Goal: Transaction & Acquisition: Purchase product/service

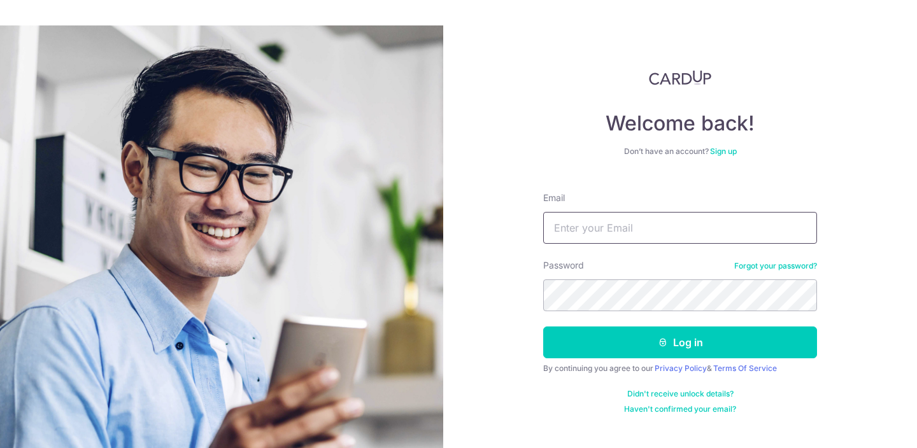
click at [610, 229] on input "Email" at bounding box center [680, 228] width 274 height 32
type input "[EMAIL_ADDRESS][DOMAIN_NAME]"
click at [543, 327] on button "Log in" at bounding box center [680, 343] width 274 height 32
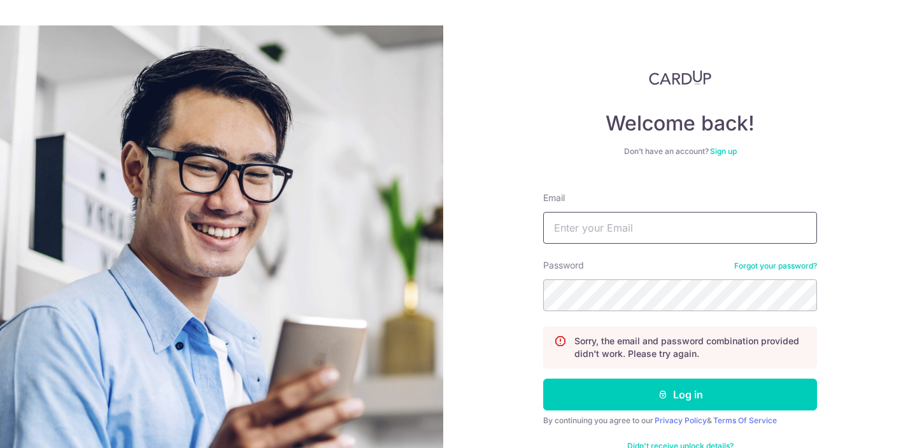
click at [624, 240] on input "Email" at bounding box center [680, 228] width 274 height 32
type input "lixin131097@hotmail.com"
click at [543, 379] on button "Log in" at bounding box center [680, 395] width 274 height 32
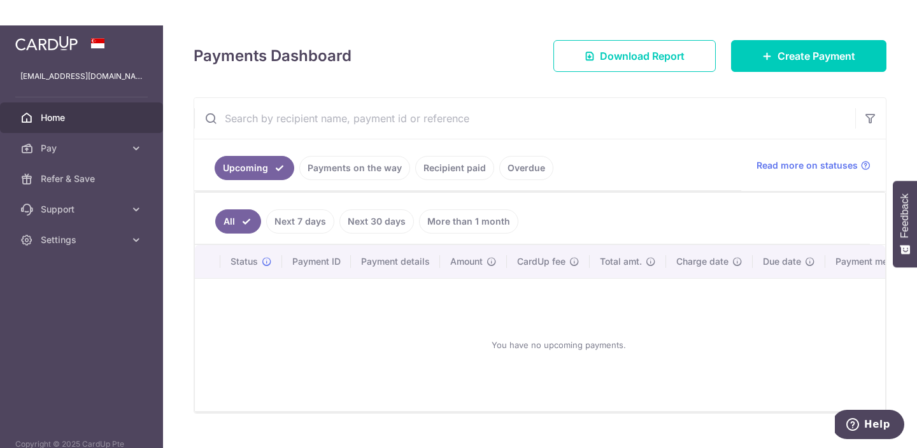
scroll to position [171, 0]
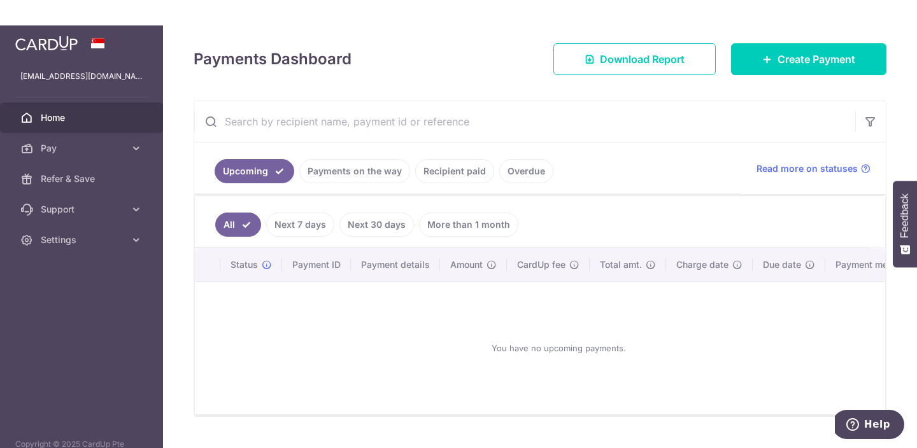
click at [305, 228] on link "Next 7 days" at bounding box center [300, 225] width 68 height 24
click at [236, 224] on link "All" at bounding box center [229, 225] width 28 height 24
click at [132, 146] on icon at bounding box center [136, 148] width 13 height 13
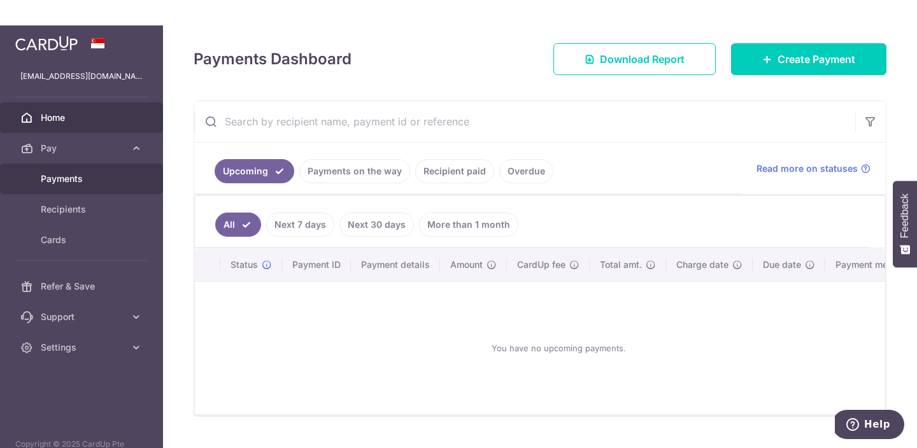
click at [55, 185] on link "Payments" at bounding box center [81, 179] width 163 height 31
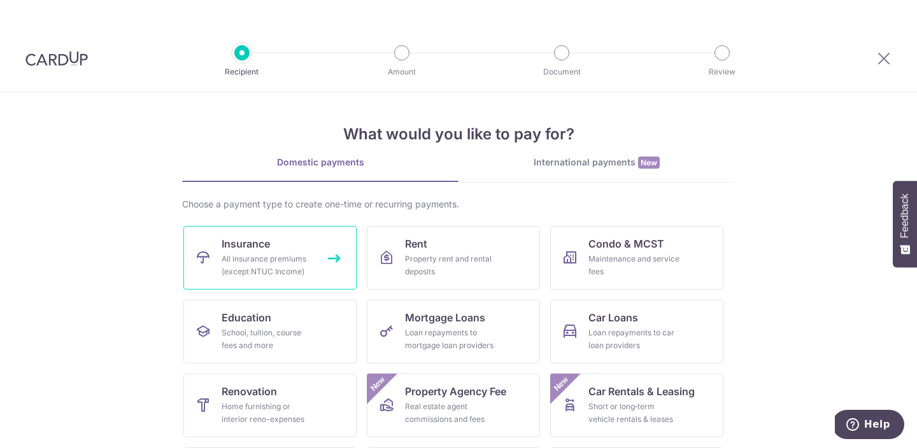
click at [280, 266] on div "All insurance premiums (except NTUC Income)" at bounding box center [268, 265] width 92 height 25
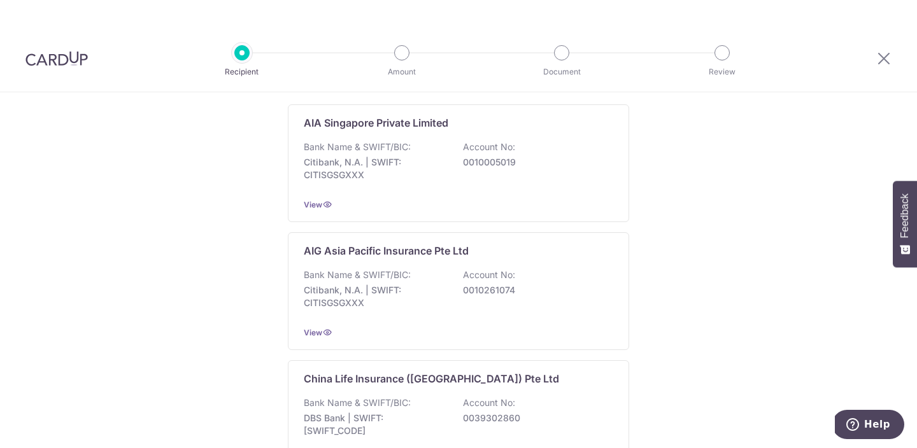
scroll to position [252, 0]
click at [509, 168] on p "0010005019" at bounding box center [534, 163] width 143 height 13
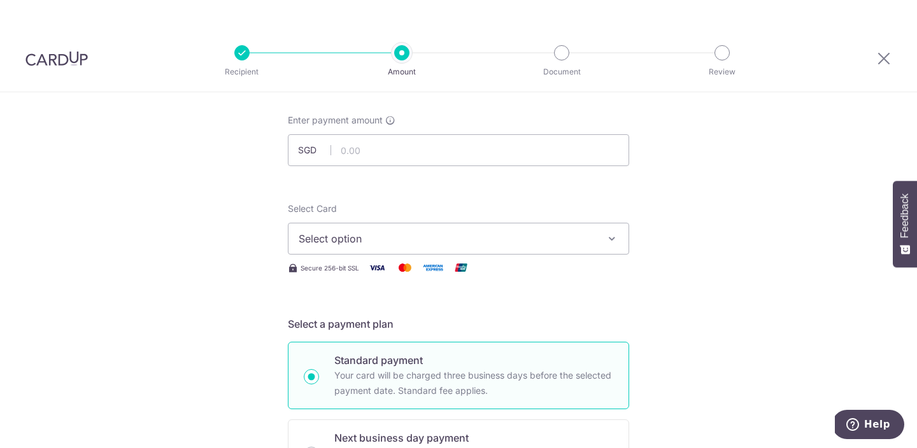
scroll to position [67, 0]
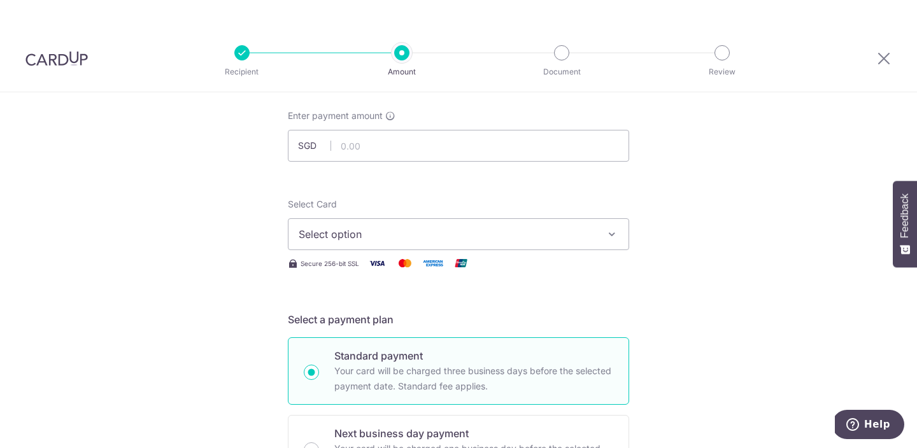
click at [479, 228] on span "Select option" at bounding box center [447, 234] width 297 height 15
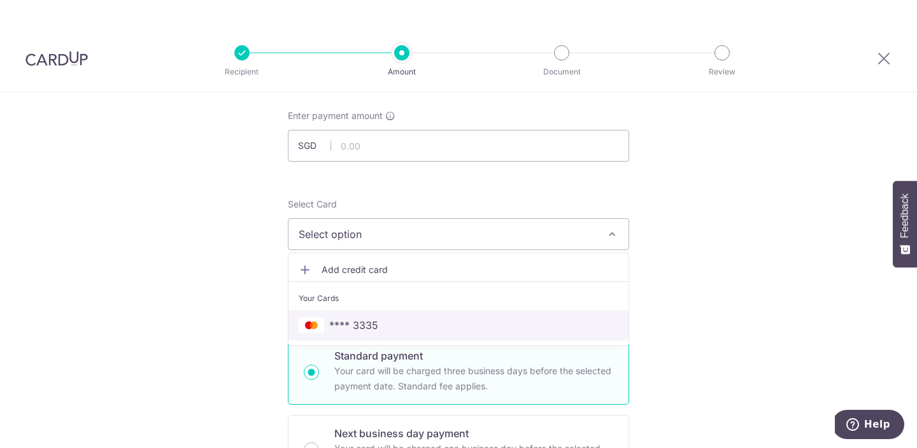
click at [452, 326] on span "**** 3335" at bounding box center [459, 325] width 320 height 15
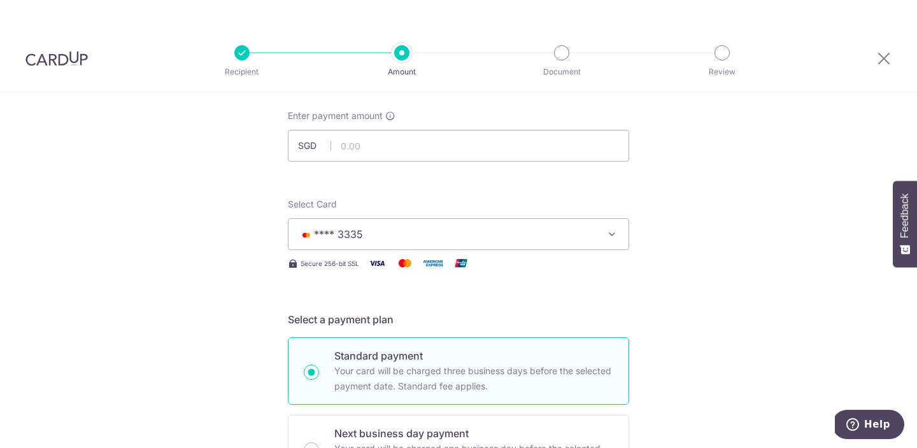
click at [560, 129] on div "Enter payment amount SGD" at bounding box center [458, 136] width 341 height 52
click at [561, 148] on input "text" at bounding box center [458, 146] width 341 height 32
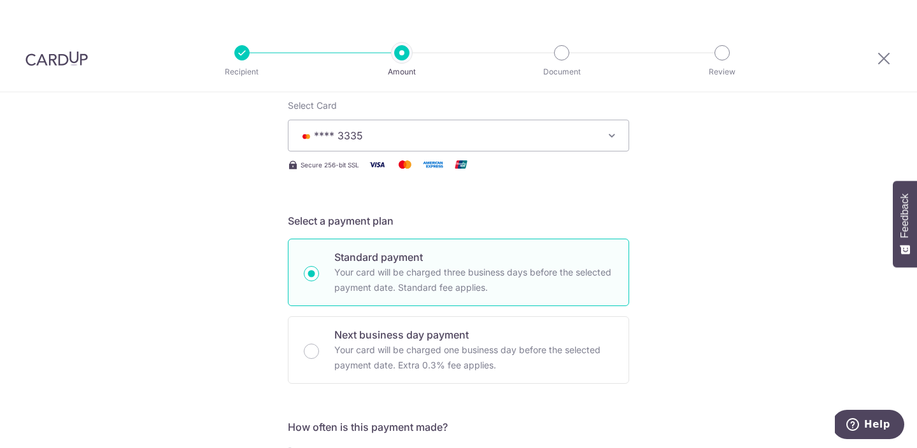
scroll to position [0, 0]
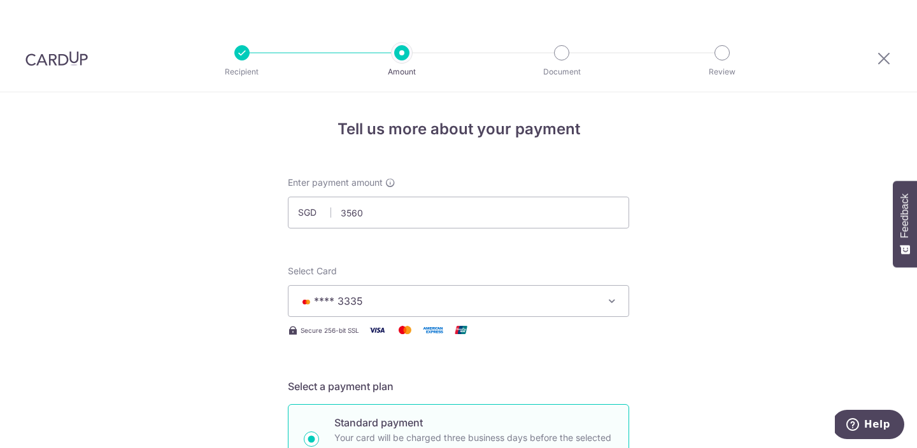
click at [401, 266] on div "Select Card **** 3335 Add credit card Your Cards **** 3335" at bounding box center [458, 291] width 341 height 52
type input "3,560.00"
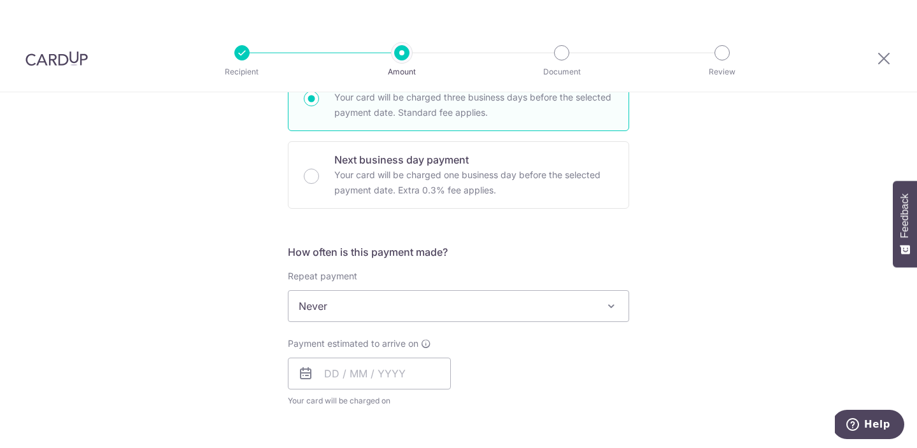
scroll to position [320, 0]
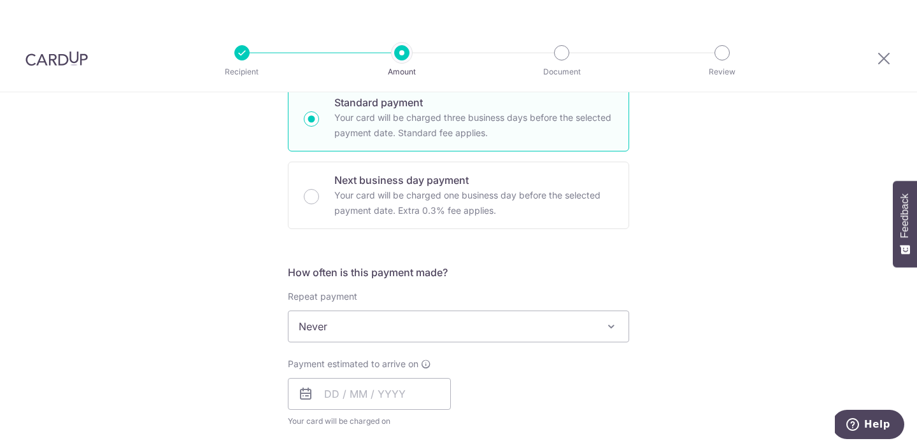
click at [388, 336] on span "Never" at bounding box center [459, 326] width 340 height 31
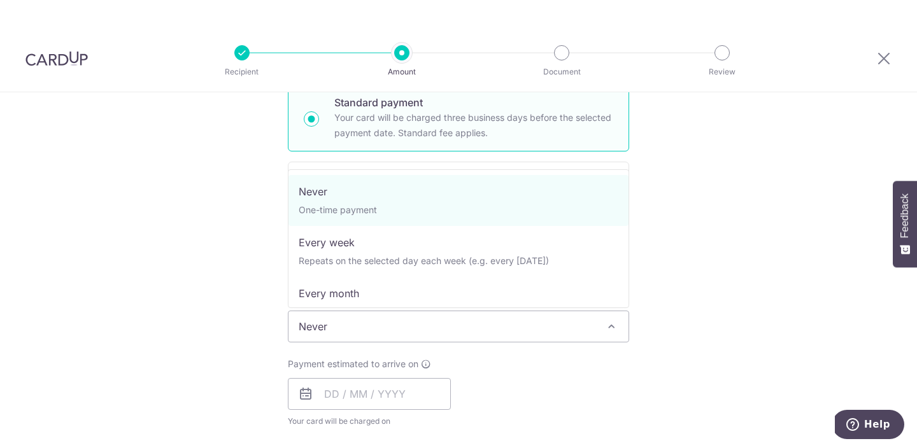
click at [388, 336] on span "Never" at bounding box center [459, 326] width 340 height 31
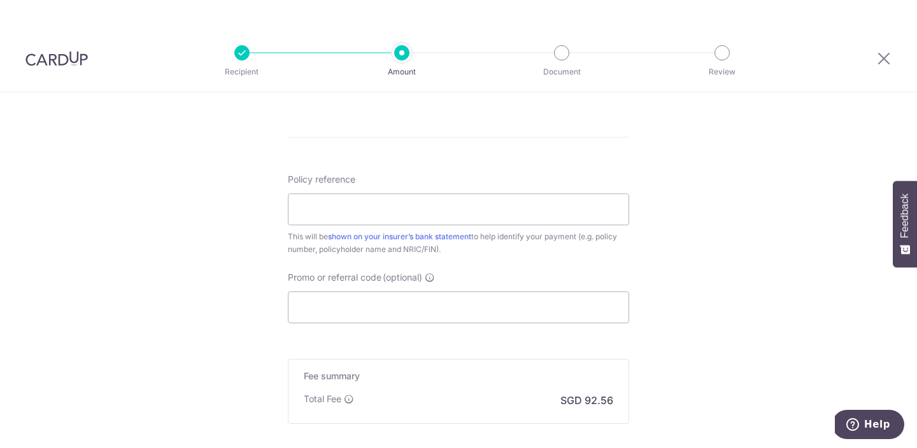
scroll to position [771, 0]
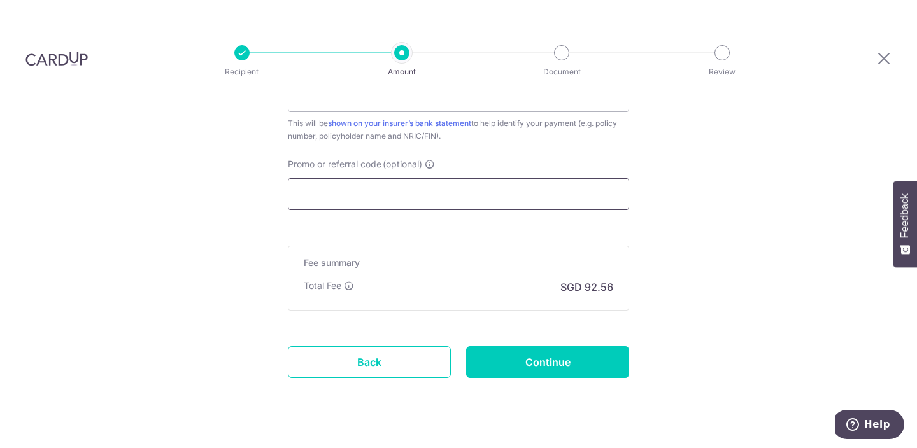
click at [348, 193] on input "Promo or referral code (optional)" at bounding box center [458, 194] width 341 height 32
paste input "OFF225"
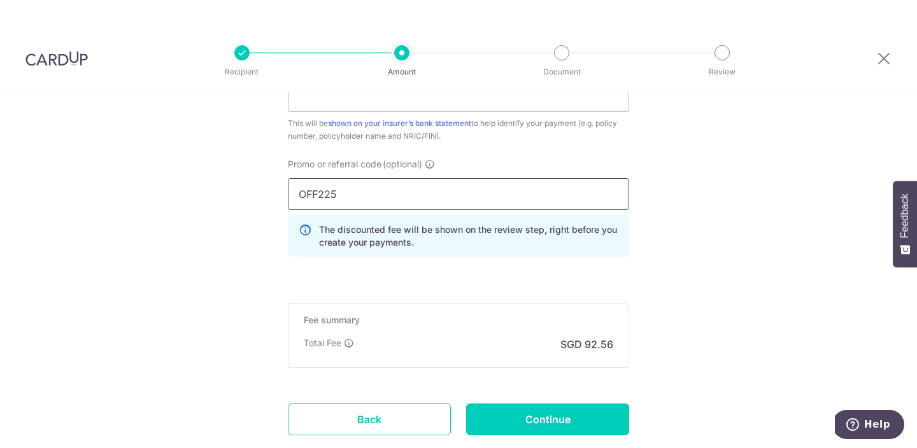
type input "OFF225"
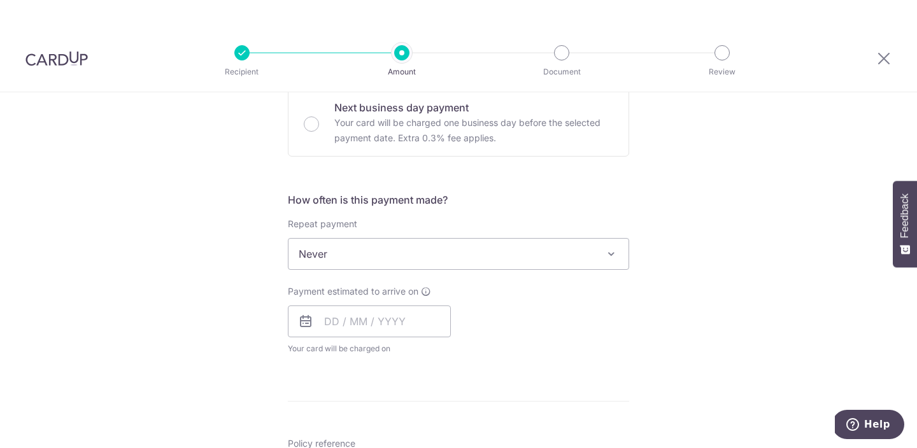
scroll to position [321, 0]
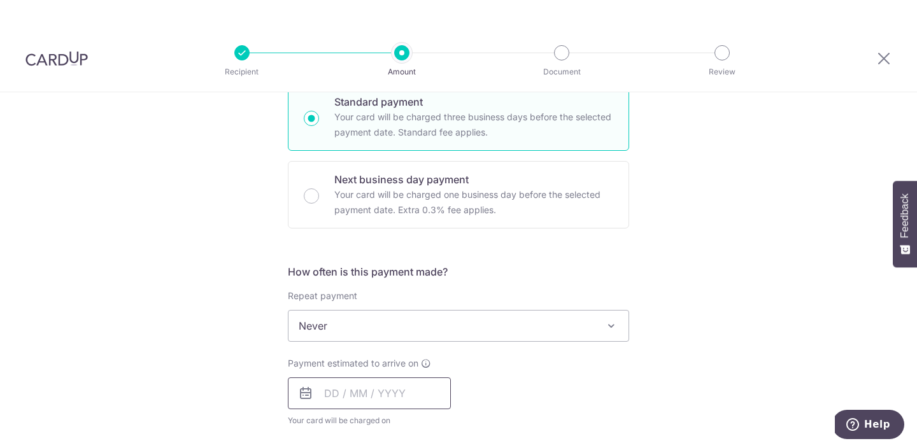
click at [398, 388] on input "text" at bounding box center [369, 394] width 163 height 32
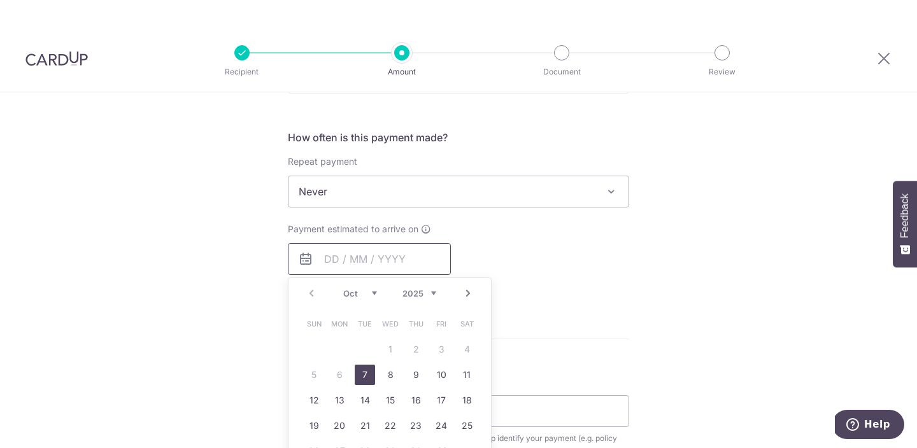
scroll to position [477, 0]
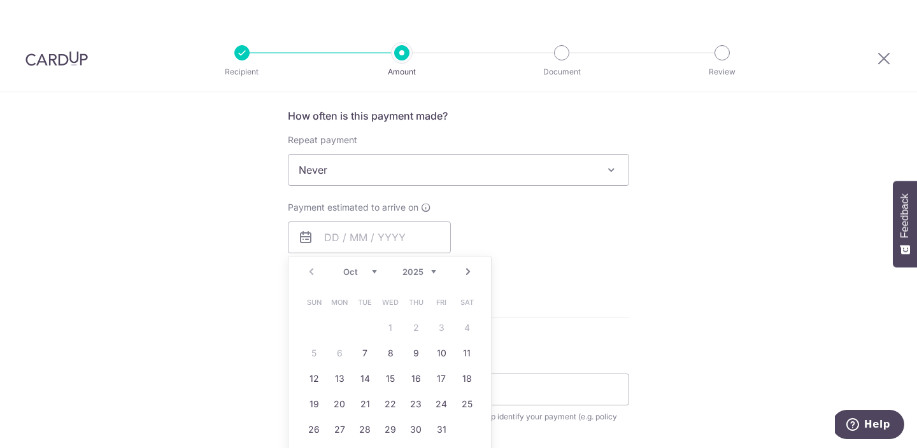
click at [550, 286] on form "Enter payment amount SGD 3,560.00 3560.00 Select Card **** 3335 Add credit card…" at bounding box center [458, 232] width 341 height 1066
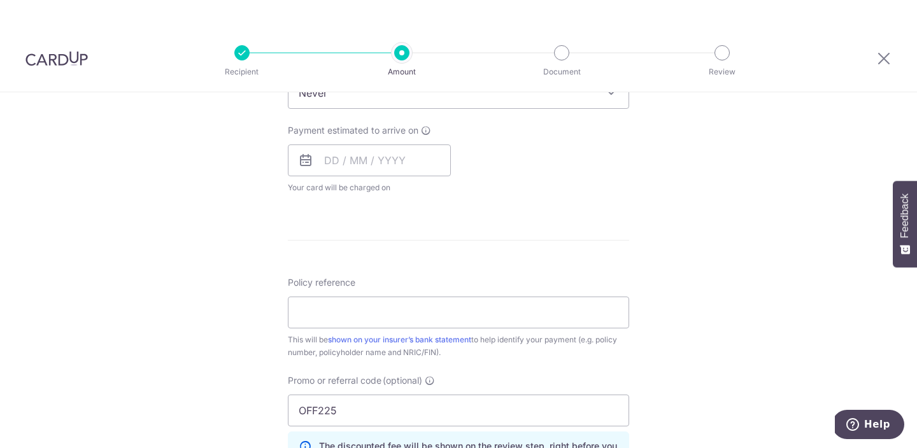
scroll to position [565, 0]
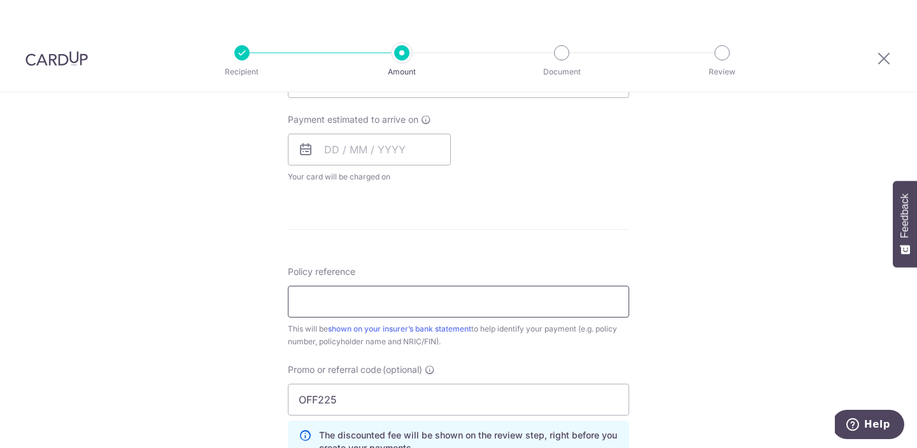
click at [383, 306] on input "Policy reference" at bounding box center [458, 302] width 341 height 32
type input "L549264682"
click at [662, 315] on div "Tell us more about your payment Enter payment amount SGD 3,560.00 3560.00 Selec…" at bounding box center [458, 132] width 917 height 1210
click at [325, 301] on input "L549264682" at bounding box center [458, 302] width 341 height 32
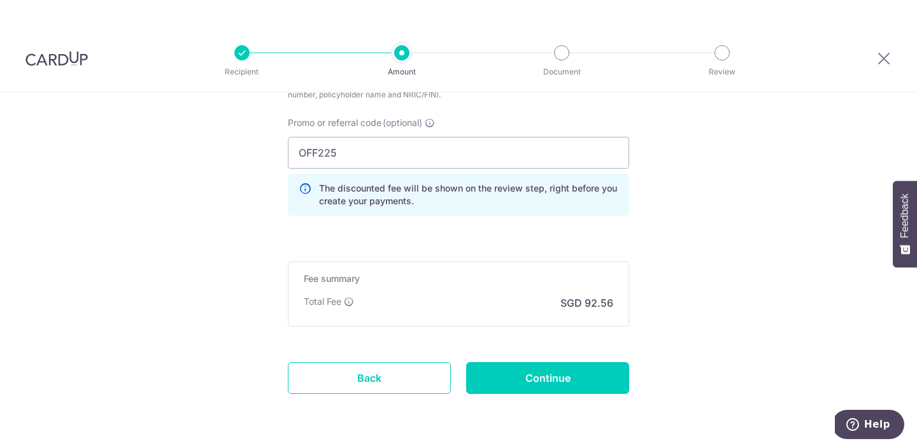
scroll to position [828, 0]
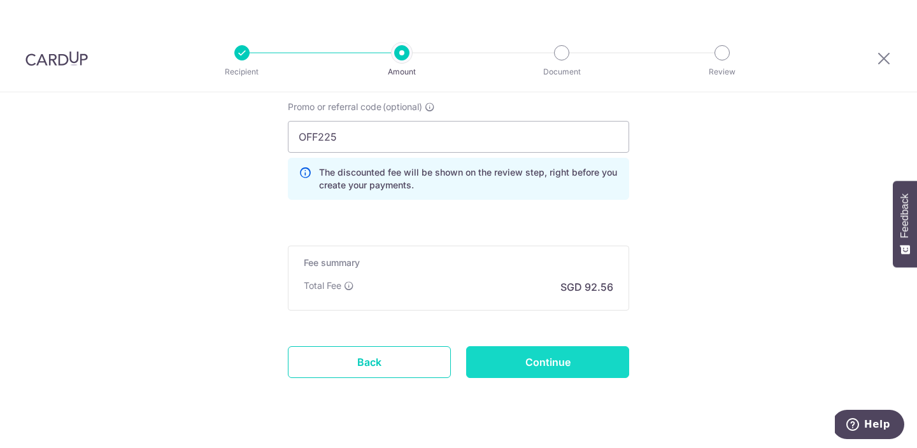
click at [545, 368] on input "Continue" at bounding box center [547, 363] width 163 height 32
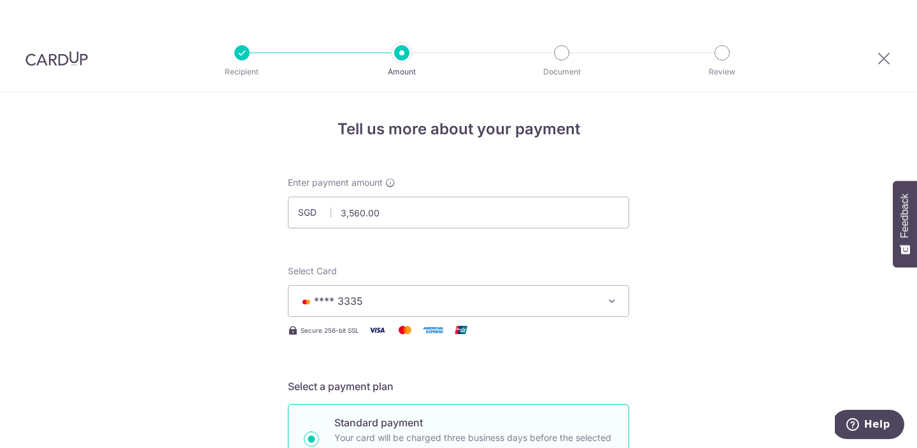
scroll to position [395, 0]
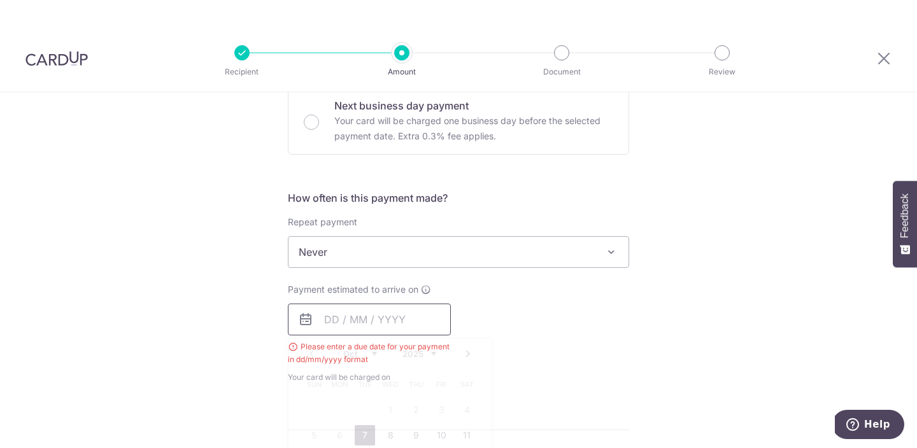
click at [371, 315] on input "text" at bounding box center [369, 320] width 163 height 32
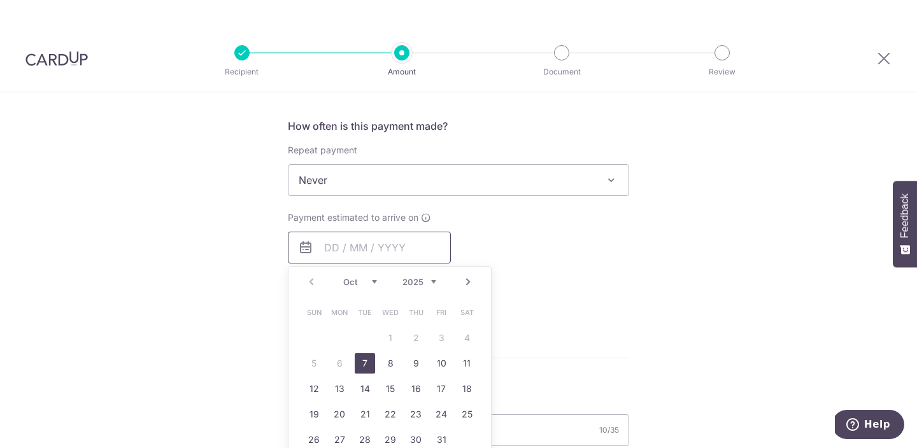
scroll to position [469, 0]
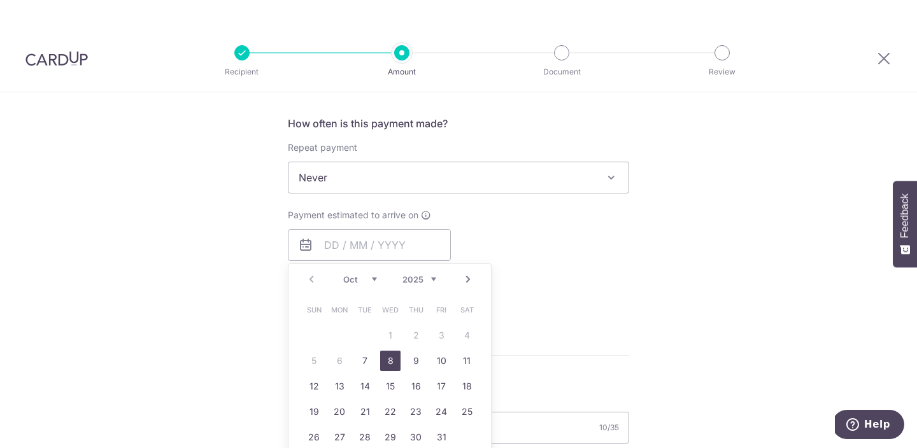
click at [391, 361] on link "8" at bounding box center [390, 361] width 20 height 20
type input "[DATE]"
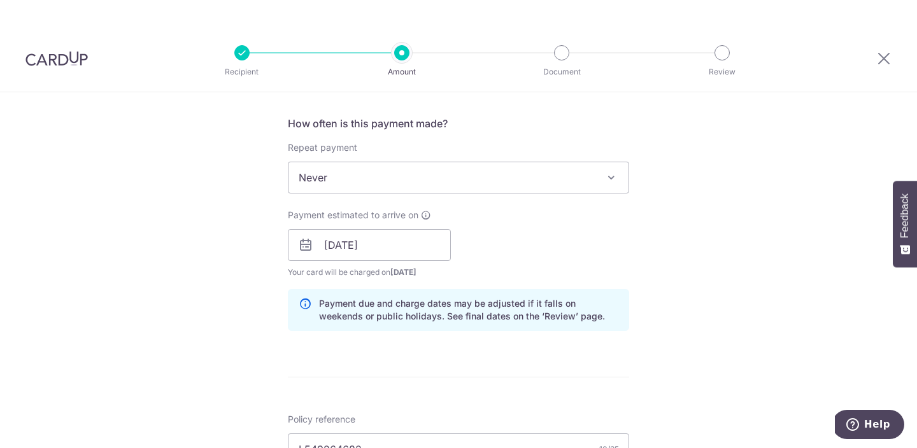
click at [584, 258] on div "Payment estimated to arrive on 08/10/2025 Prev Next Oct Nov Dec 2025 2026 2027 …" at bounding box center [458, 244] width 357 height 70
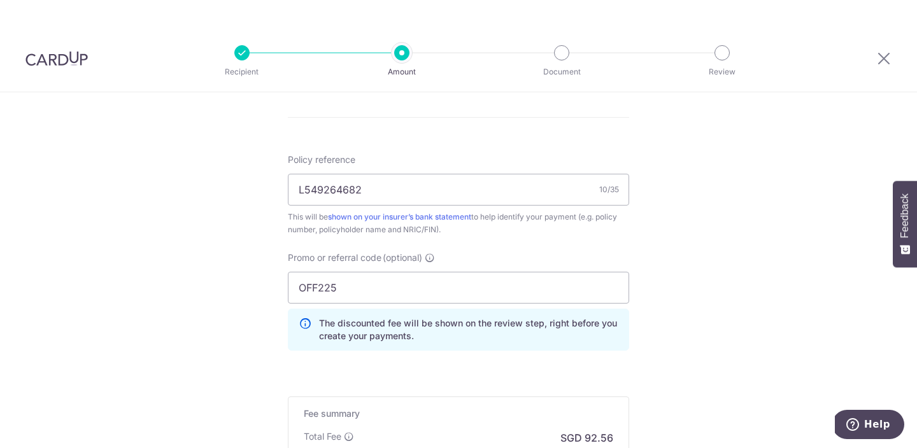
scroll to position [880, 0]
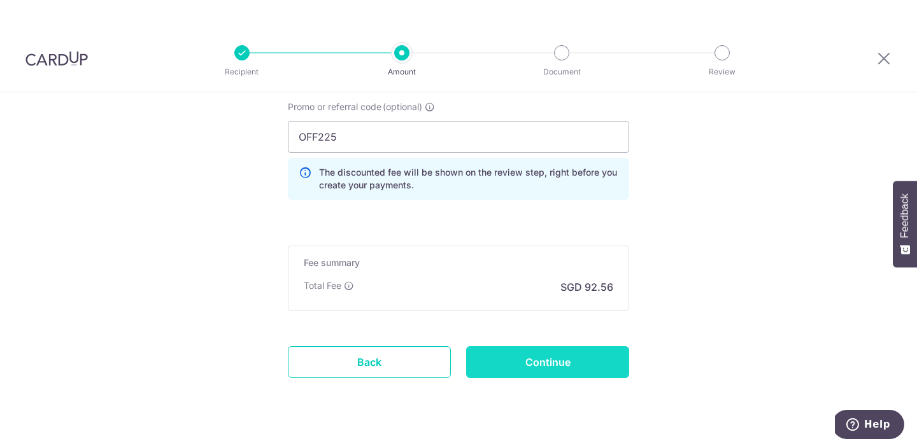
click at [575, 371] on input "Continue" at bounding box center [547, 363] width 163 height 32
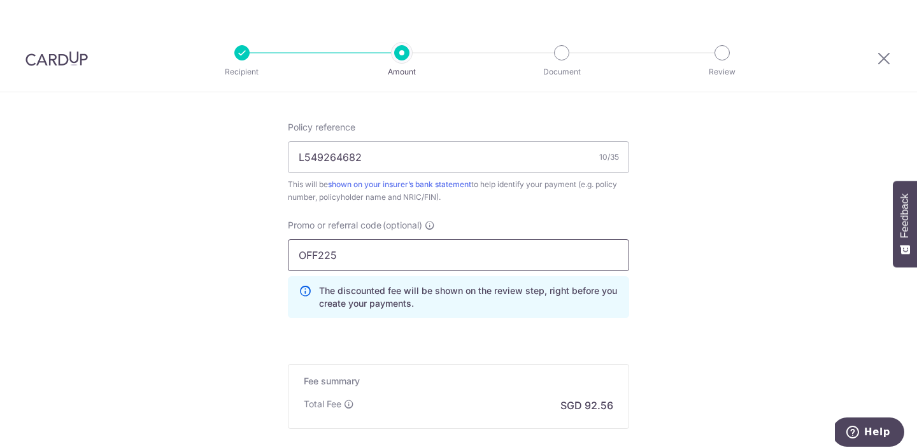
scroll to position [789, 0]
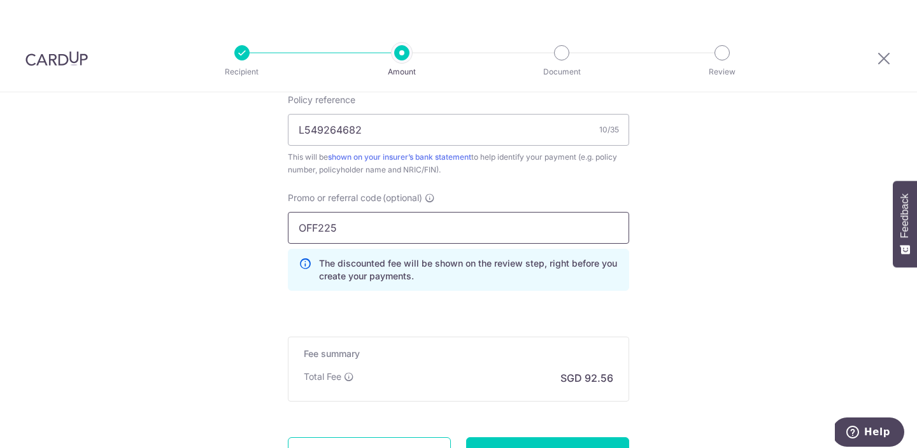
click at [318, 234] on input "OFF225" at bounding box center [458, 228] width 341 height 32
paste input "MCTAX25N"
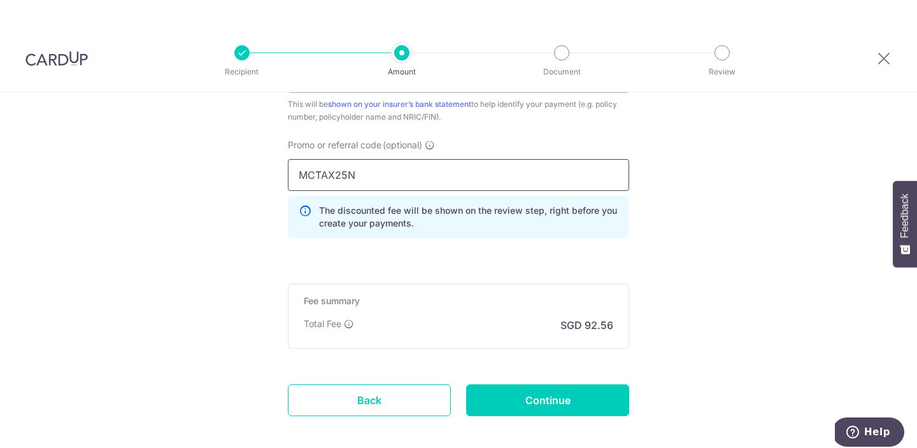
scroll to position [845, 0]
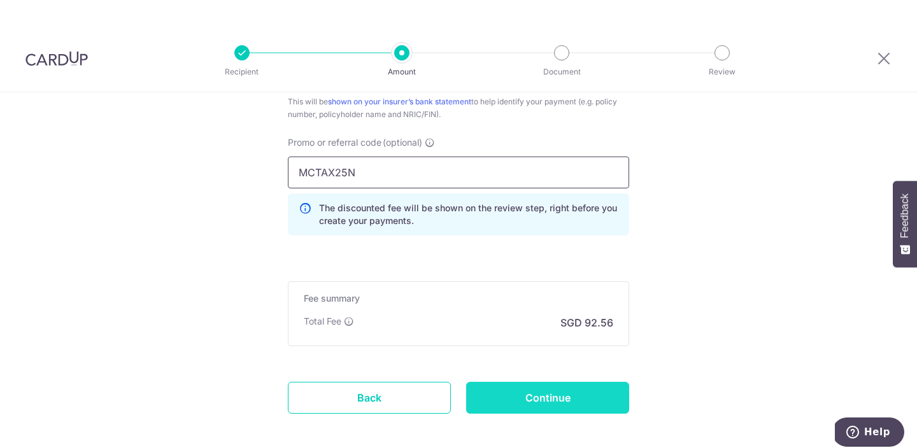
type input "MCTAX25N"
click at [552, 391] on input "Continue" at bounding box center [547, 398] width 163 height 32
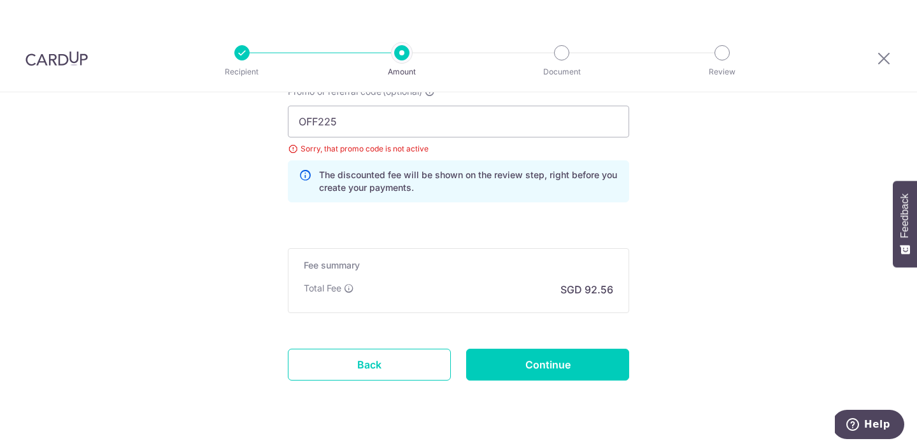
scroll to position [816, 0]
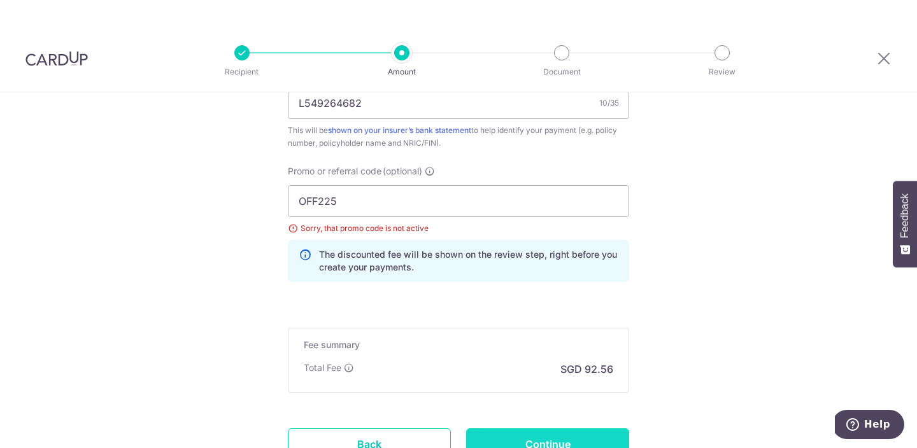
click at [533, 434] on input "Continue" at bounding box center [547, 445] width 163 height 32
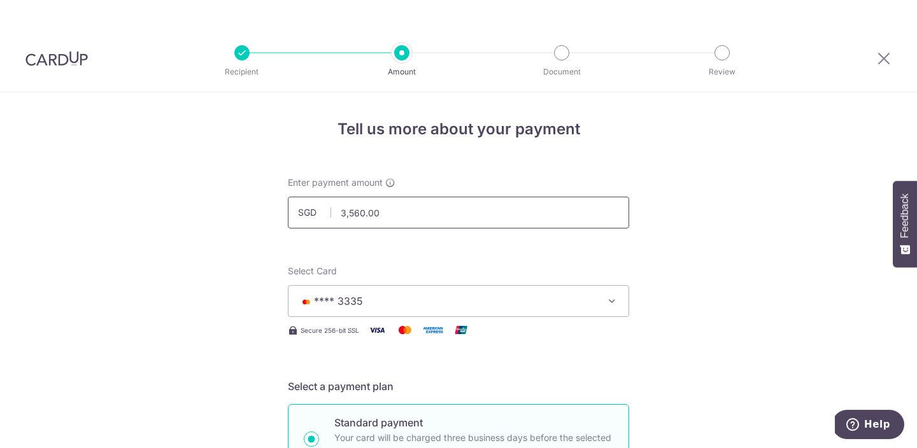
click at [413, 222] on input "3,560.00" at bounding box center [458, 213] width 341 height 32
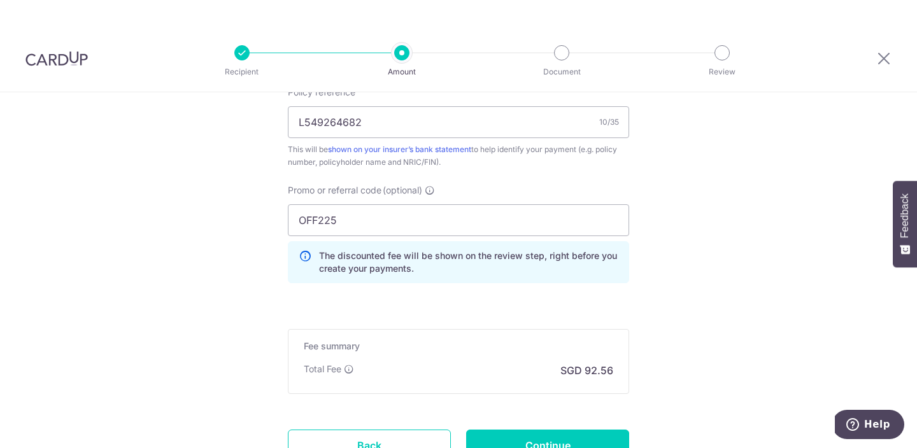
scroll to position [880, 0]
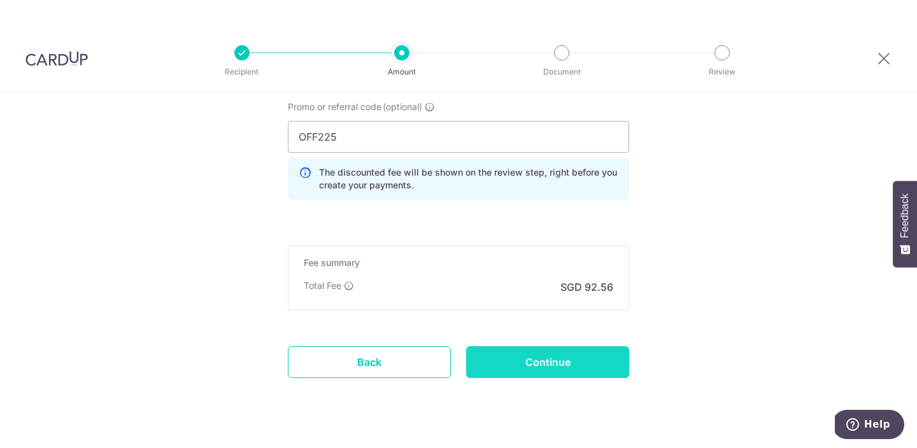
click at [547, 373] on input "Continue" at bounding box center [547, 363] width 163 height 32
type input "3,560.00"
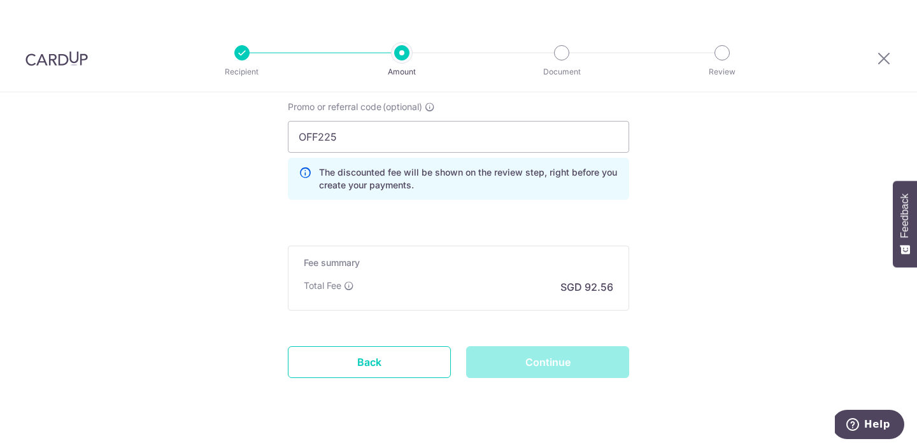
click at [547, 373] on div "Continue" at bounding box center [548, 363] width 178 height 32
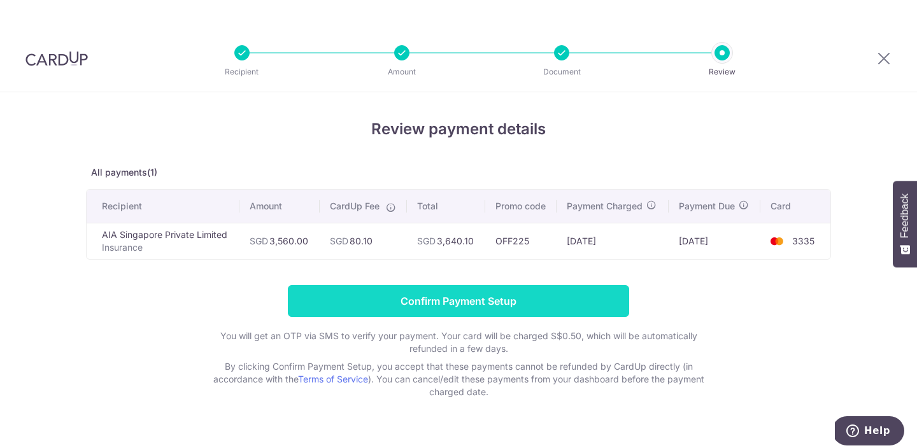
click at [417, 296] on input "Confirm Payment Setup" at bounding box center [458, 301] width 341 height 32
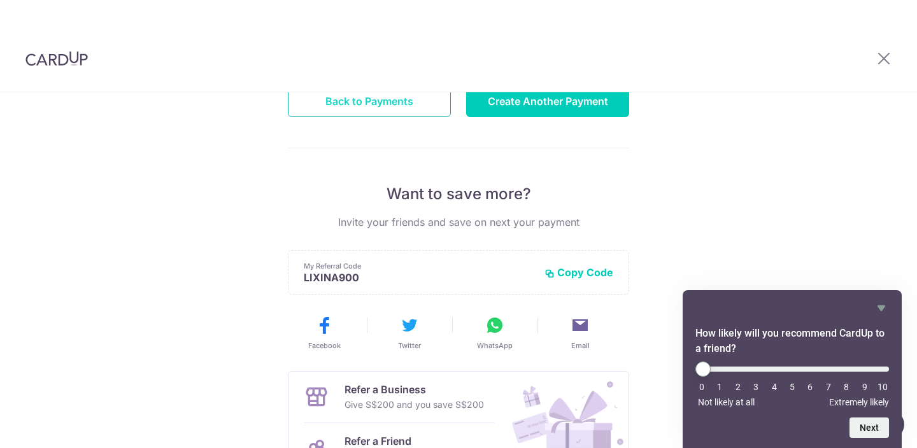
scroll to position [279, 0]
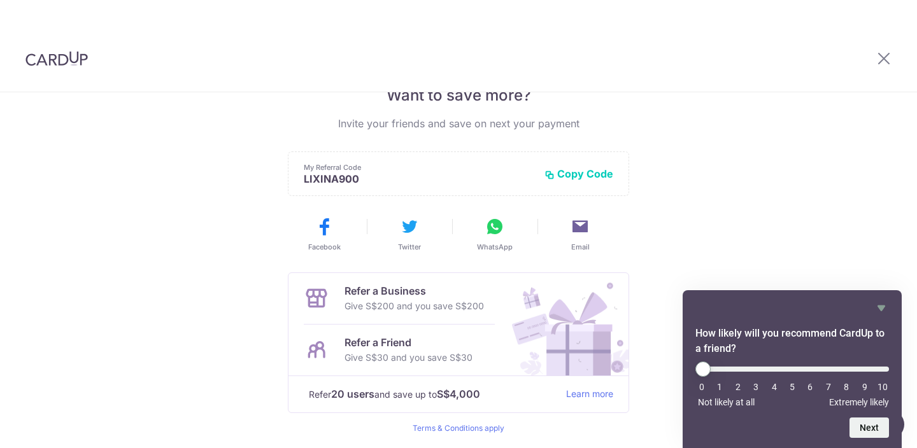
click at [568, 173] on button "Copy Code" at bounding box center [579, 174] width 69 height 13
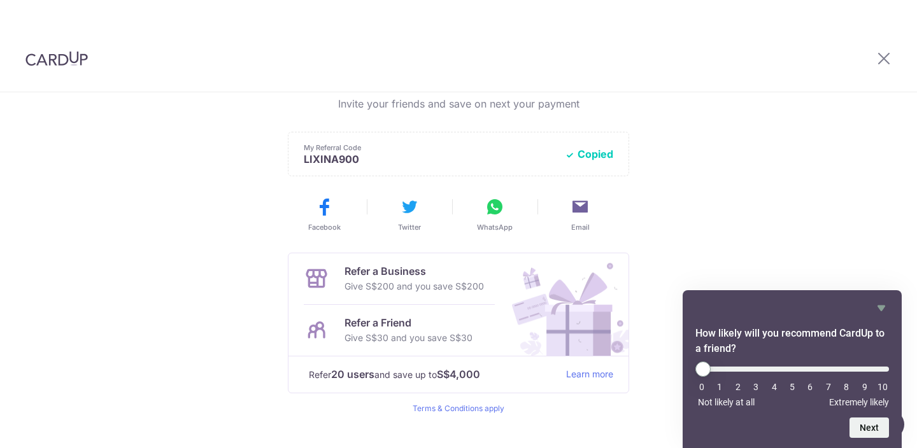
scroll to position [0, 0]
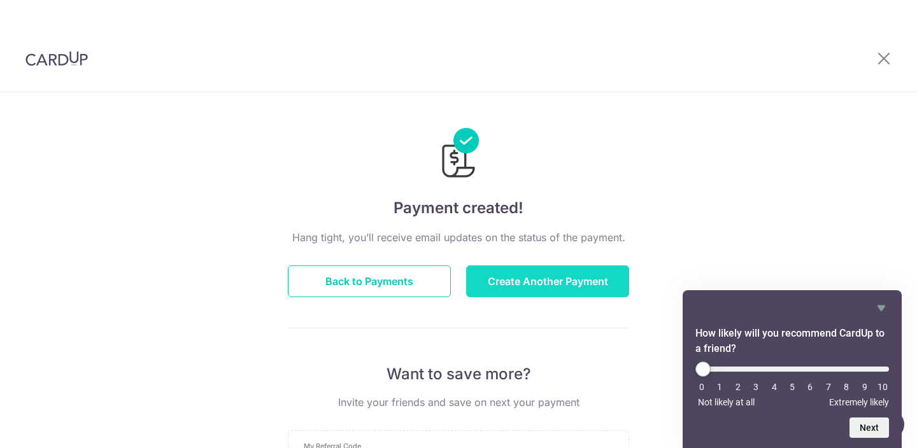
click at [507, 286] on button "Create Another Payment" at bounding box center [547, 282] width 163 height 32
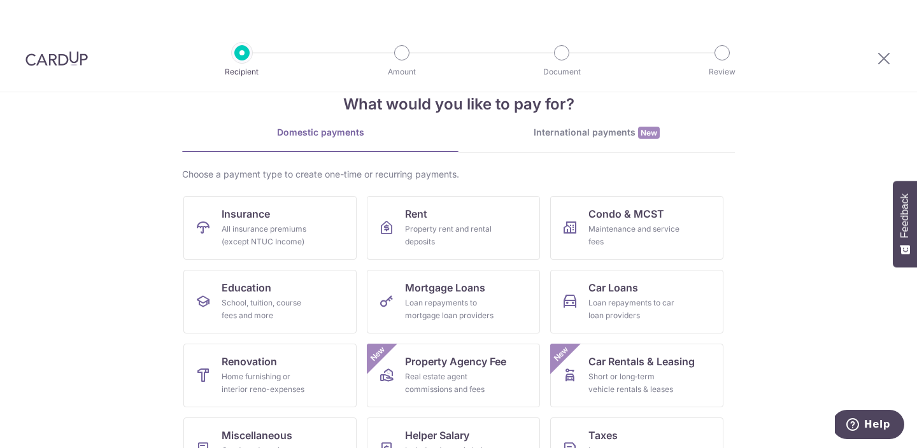
scroll to position [35, 0]
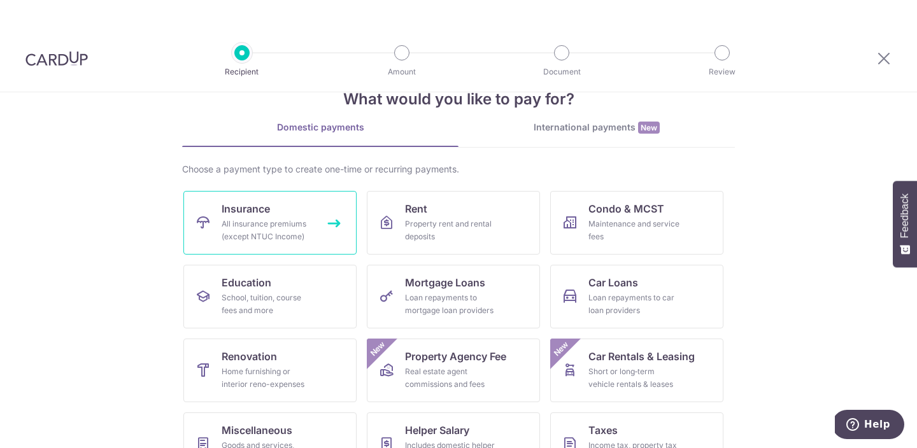
click at [283, 214] on link "Insurance All insurance premiums (except NTUC Income)" at bounding box center [269, 223] width 173 height 64
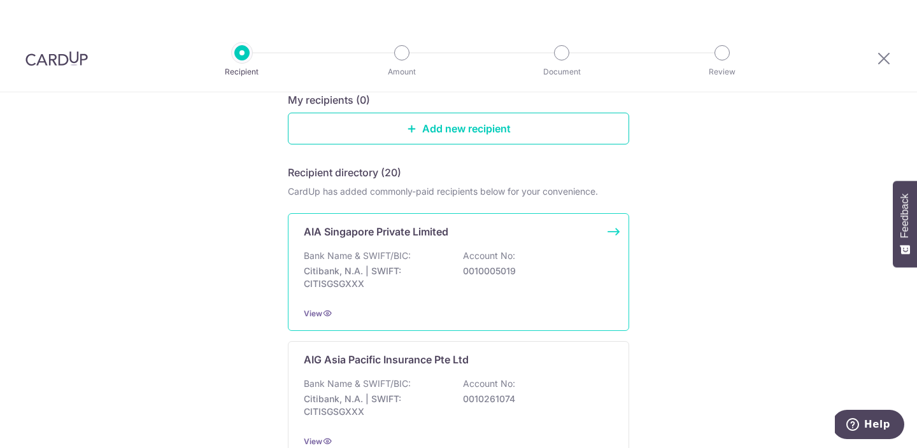
scroll to position [156, 0]
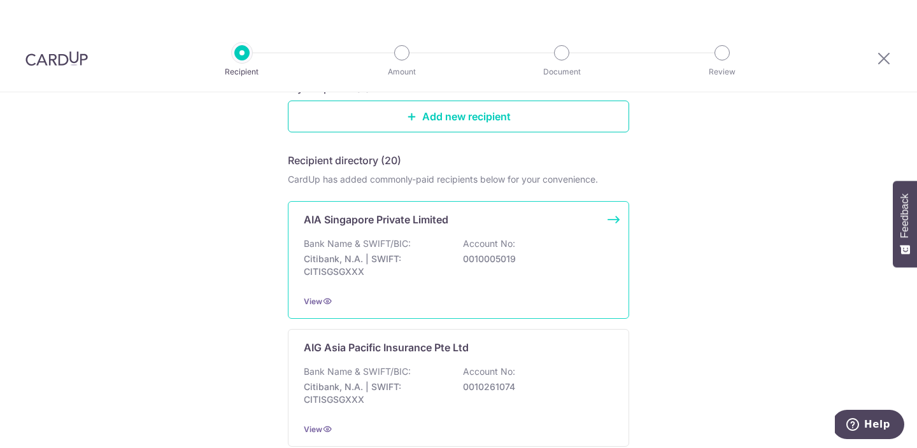
click at [454, 269] on div "Bank Name & SWIFT/BIC: Citibank, N.A. | SWIFT: CITISGSGXXX Account No: 00100050…" at bounding box center [459, 261] width 310 height 47
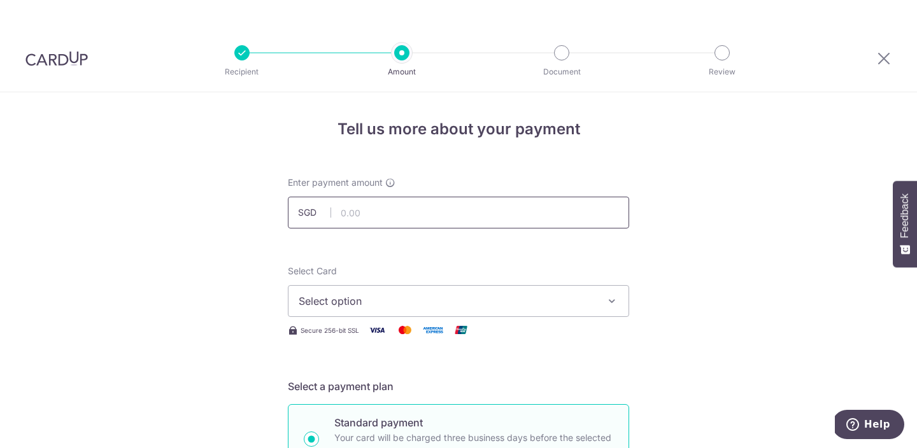
click at [376, 207] on input "text" at bounding box center [458, 213] width 341 height 32
type input "6,000.00"
click at [410, 303] on span "Select option" at bounding box center [447, 301] width 297 height 15
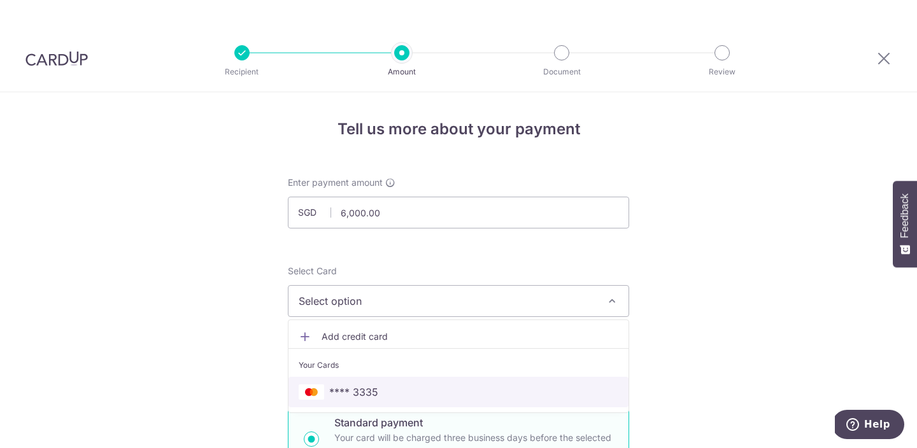
click at [383, 382] on link "**** 3335" at bounding box center [459, 392] width 340 height 31
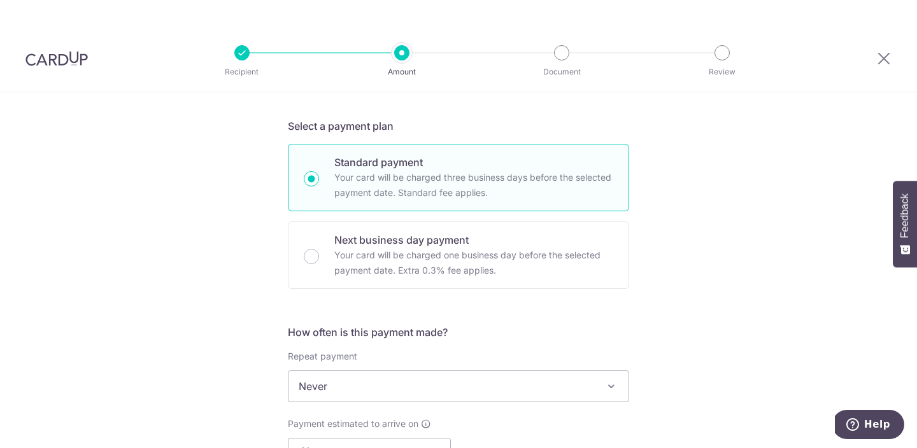
scroll to position [352, 0]
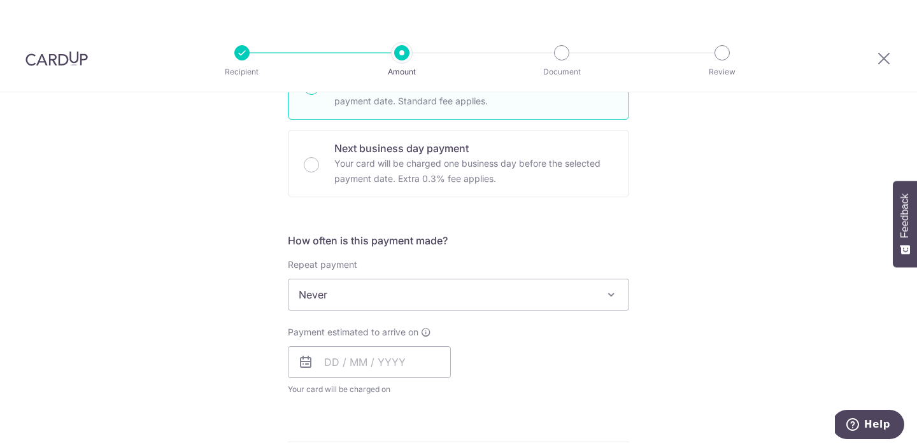
click at [403, 279] on span "Never" at bounding box center [458, 295] width 341 height 32
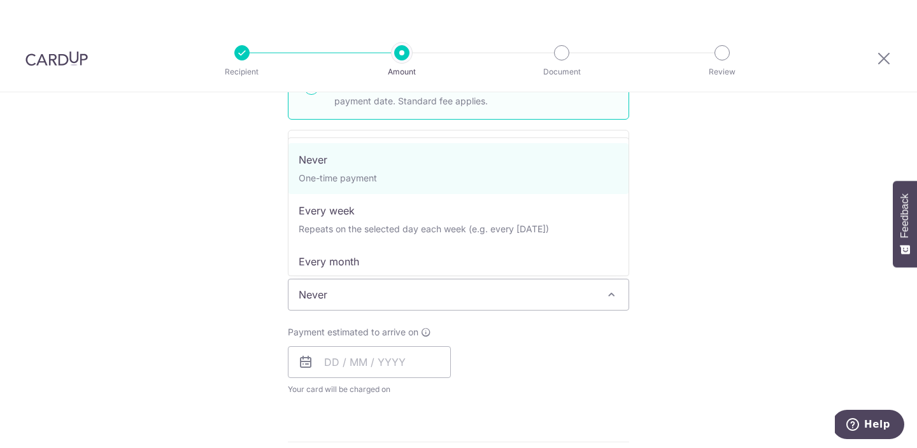
click at [397, 292] on span "Never" at bounding box center [459, 295] width 340 height 31
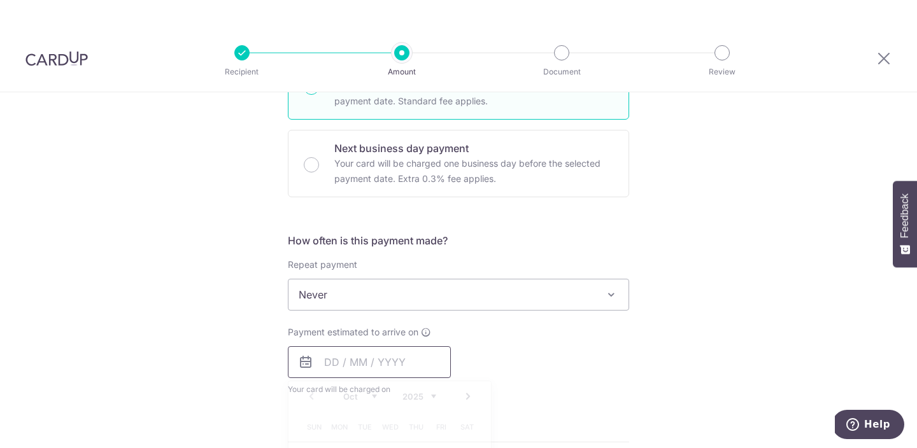
click at [383, 348] on input "text" at bounding box center [369, 363] width 163 height 32
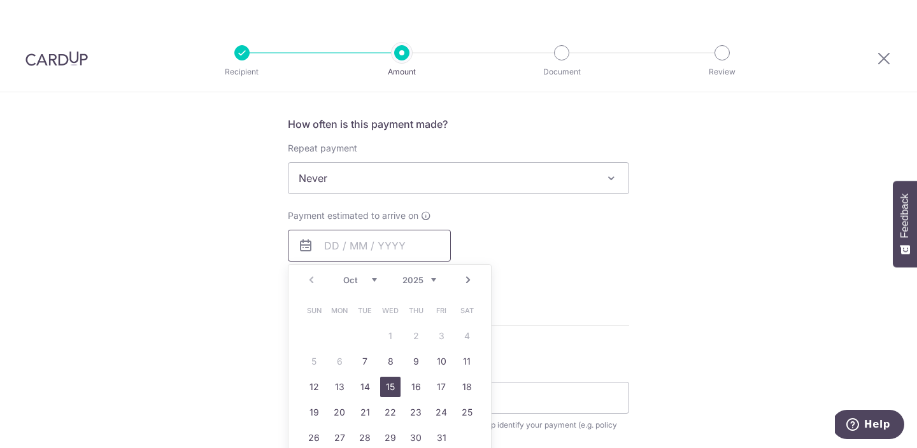
scroll to position [472, 0]
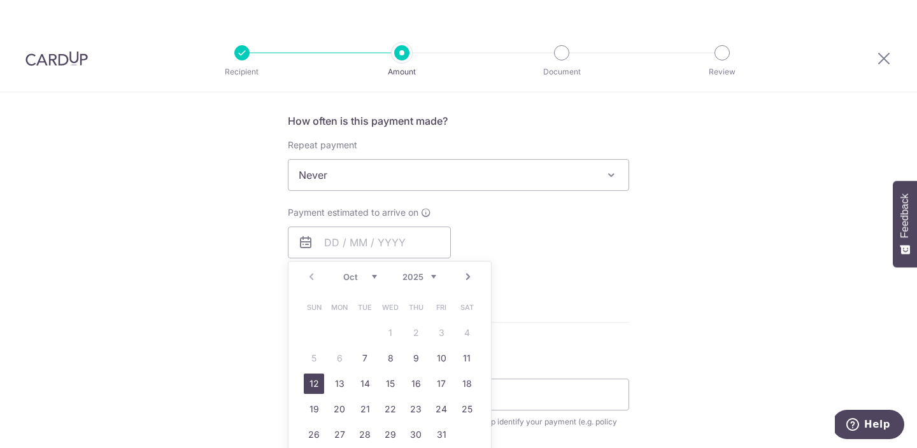
click at [307, 383] on link "12" at bounding box center [314, 384] width 20 height 20
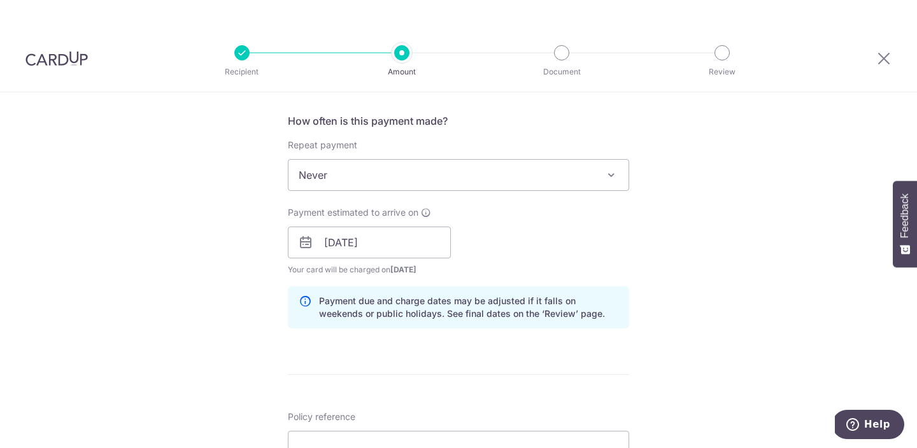
click at [555, 290] on div "Payment due and charge dates may be adjusted if it falls on weekends or public …" at bounding box center [458, 308] width 341 height 42
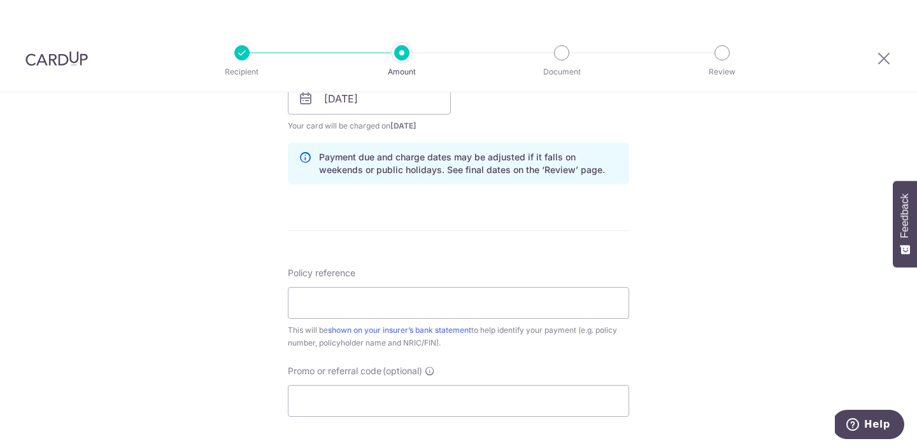
scroll to position [580, 0]
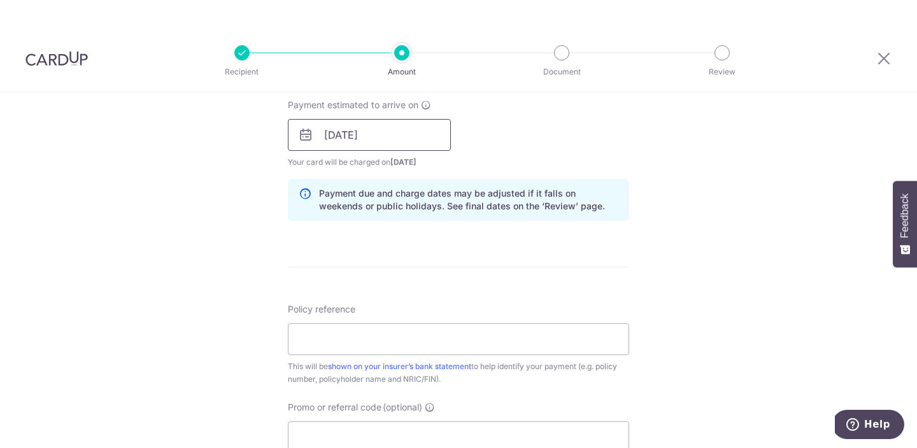
click at [392, 145] on input "12/10/2025" at bounding box center [369, 135] width 163 height 32
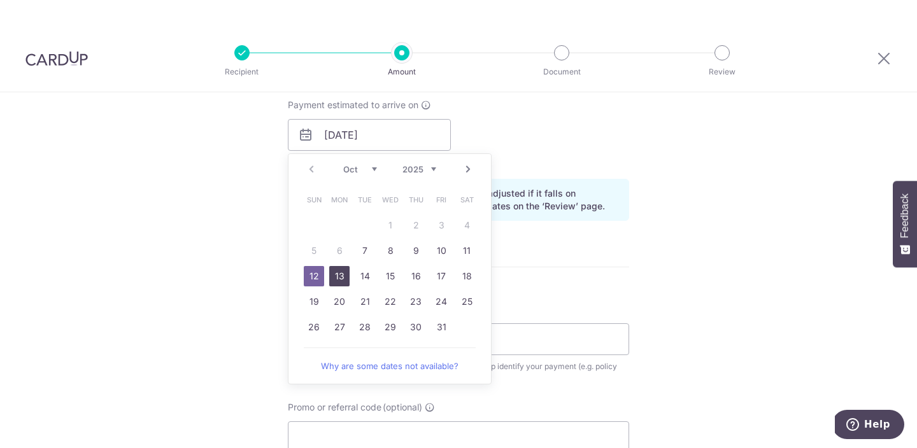
click at [336, 273] on link "13" at bounding box center [339, 276] width 20 height 20
type input "13/10/2025"
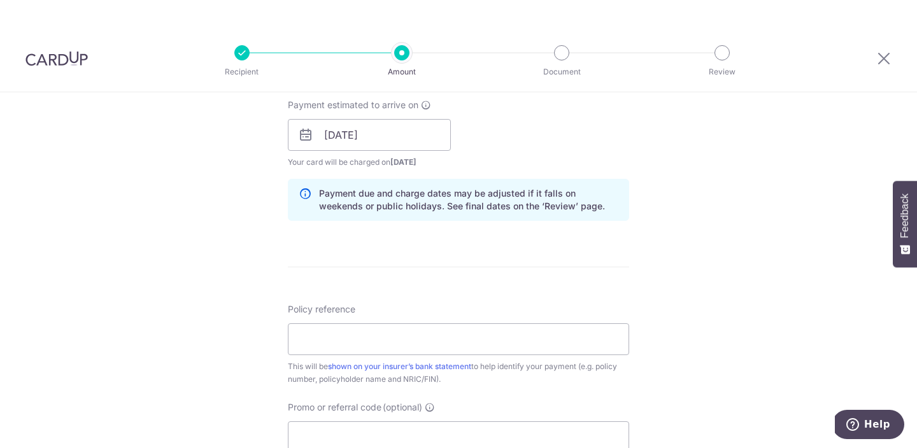
click at [492, 273] on form "Enter payment amount SGD 6,000.00 6000.00 Select Card **** 3335 Add credit card…" at bounding box center [458, 127] width 341 height 1061
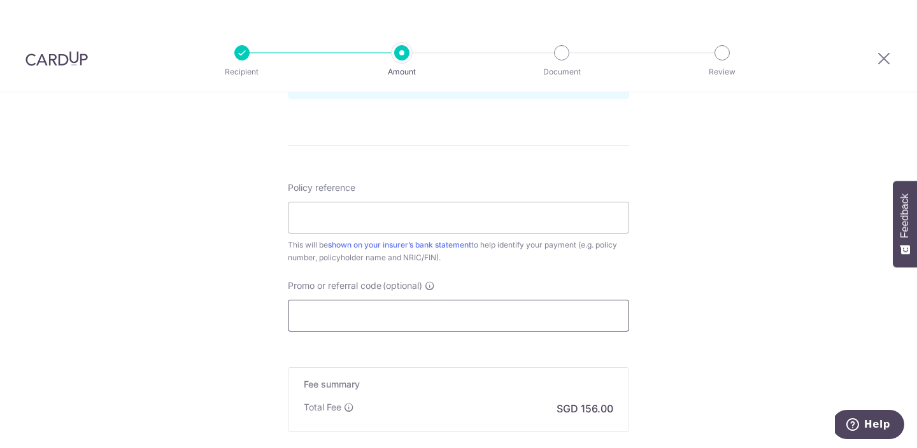
scroll to position [823, 0]
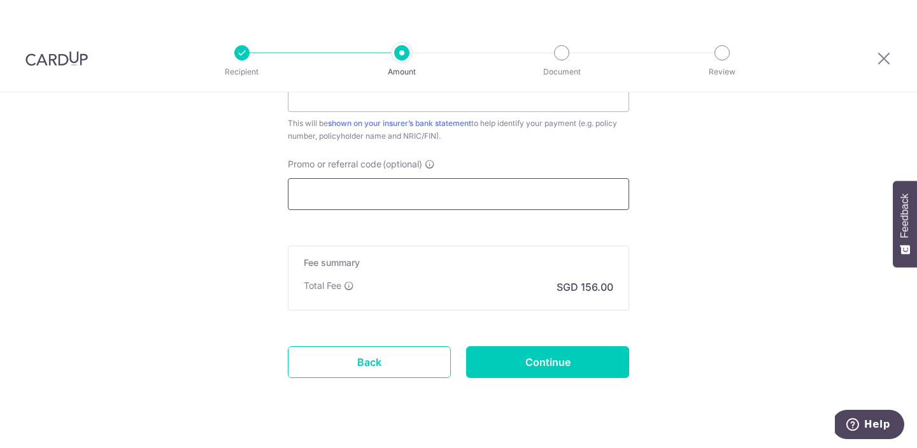
click at [410, 180] on input "Promo or referral code (optional)" at bounding box center [458, 194] width 341 height 32
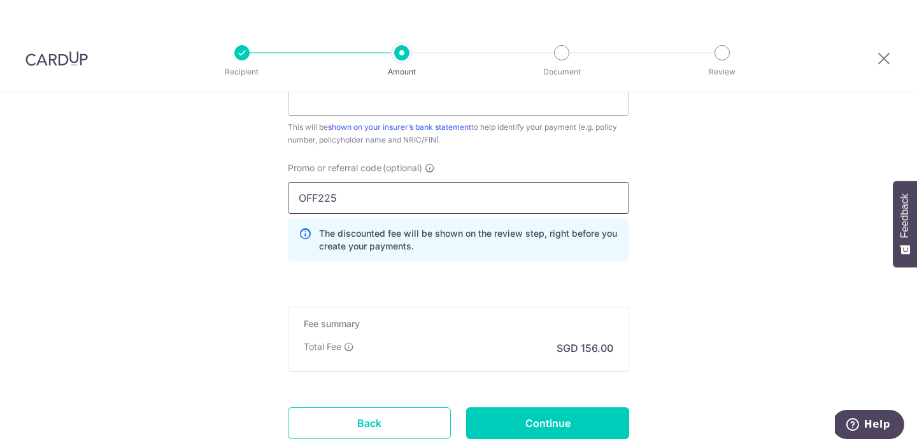
scroll to position [817, 0]
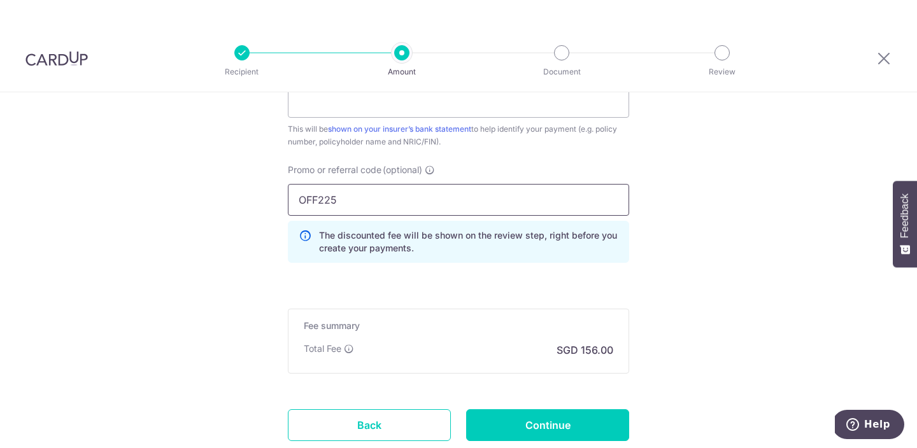
type input "OFF225"
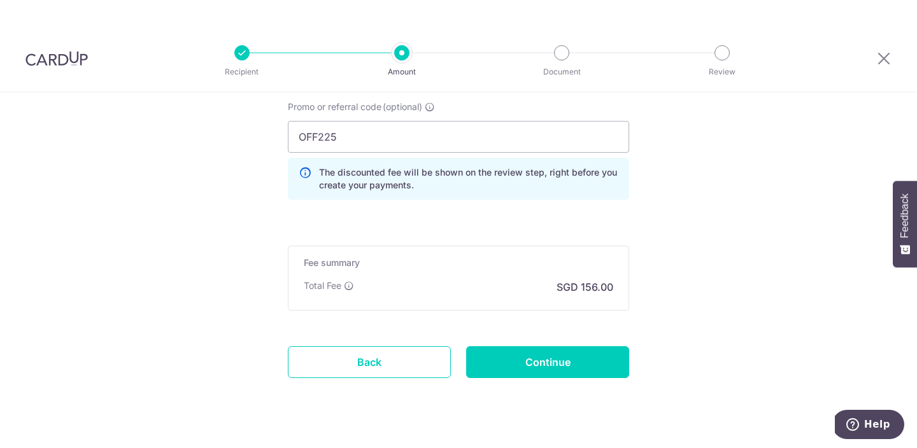
scroll to position [0, 0]
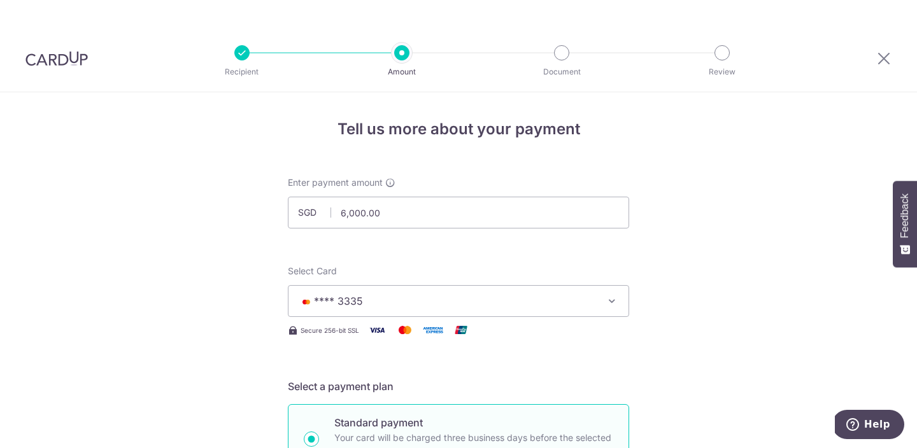
click at [53, 52] on img at bounding box center [56, 58] width 62 height 15
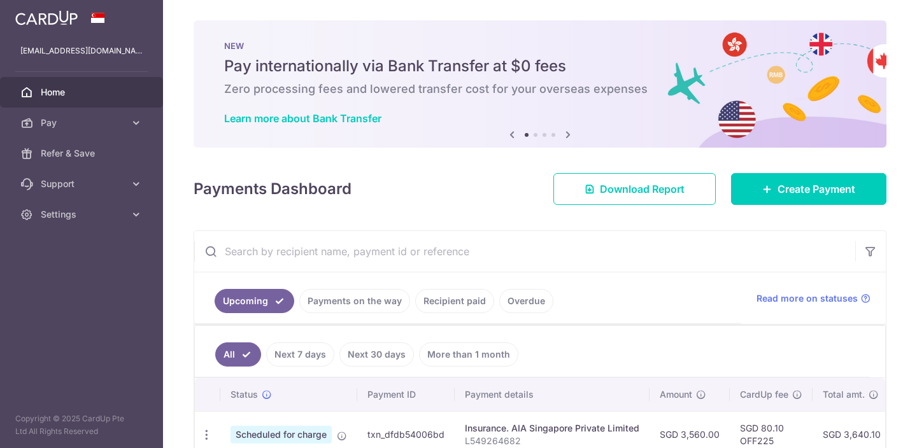
scroll to position [72, 0]
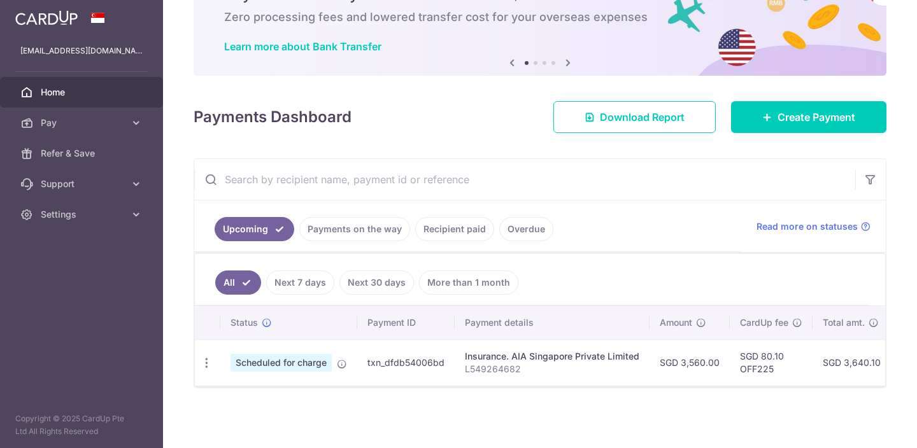
click at [367, 220] on link "Payments on the way" at bounding box center [354, 229] width 111 height 24
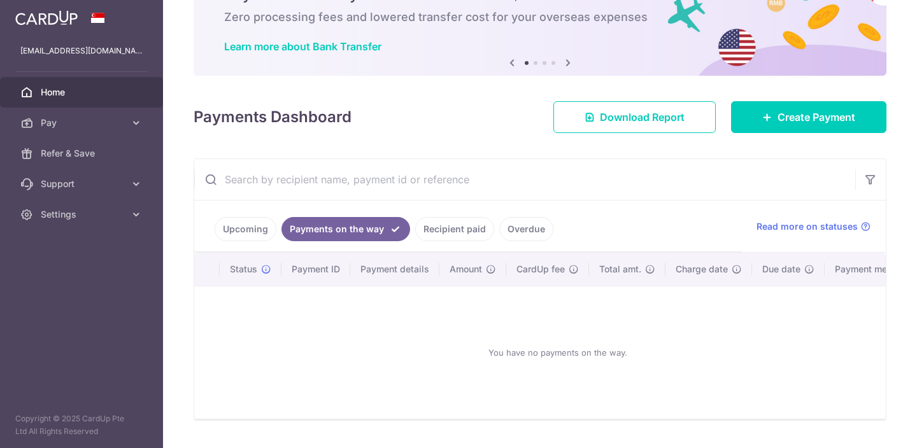
click at [245, 231] on link "Upcoming" at bounding box center [246, 229] width 62 height 24
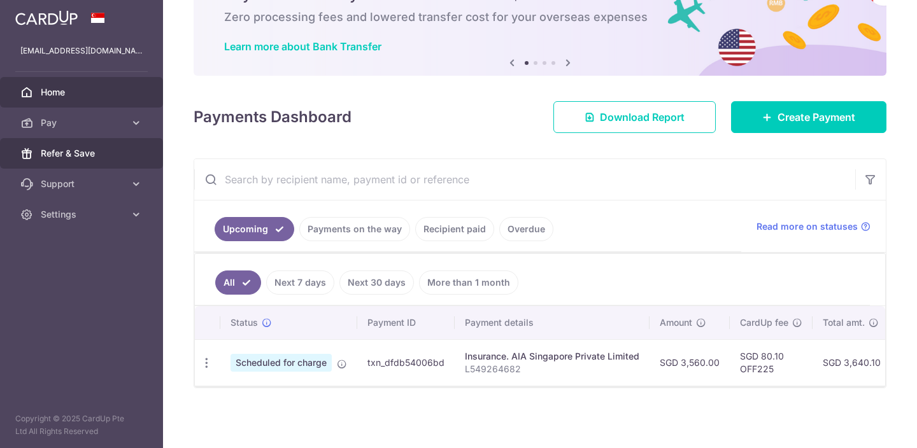
click at [125, 157] on link "Refer & Save" at bounding box center [81, 153] width 163 height 31
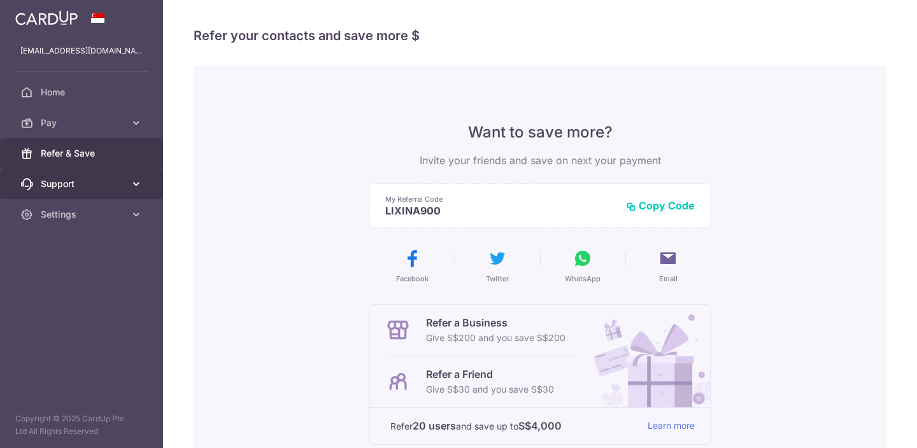
click at [143, 190] on link "Support" at bounding box center [81, 184] width 163 height 31
click at [138, 190] on icon at bounding box center [136, 184] width 13 height 13
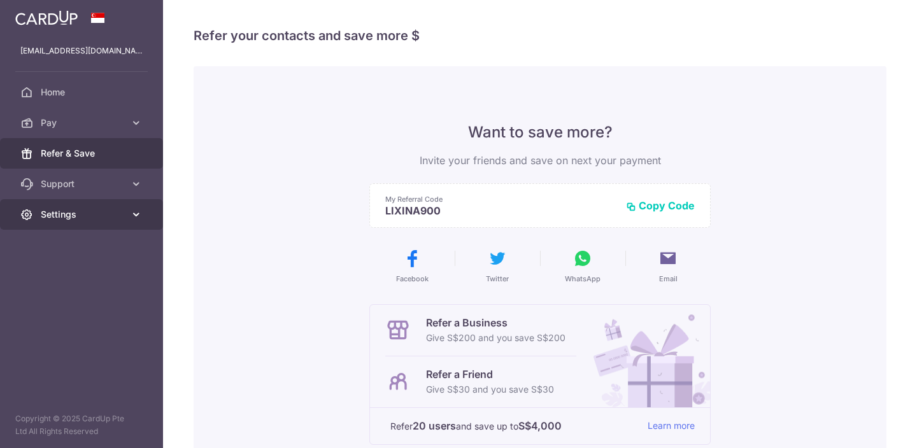
click at [132, 218] on icon at bounding box center [136, 214] width 13 height 13
click at [126, 215] on link "Settings" at bounding box center [81, 214] width 163 height 31
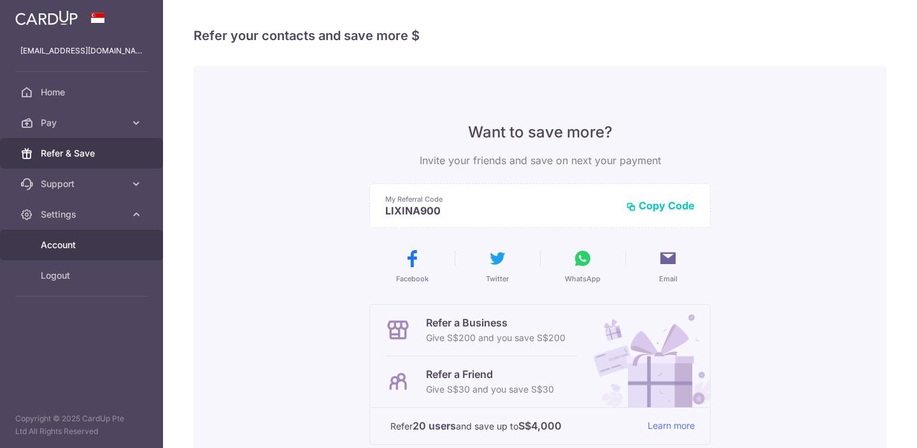
click at [84, 243] on span "Account" at bounding box center [83, 245] width 84 height 13
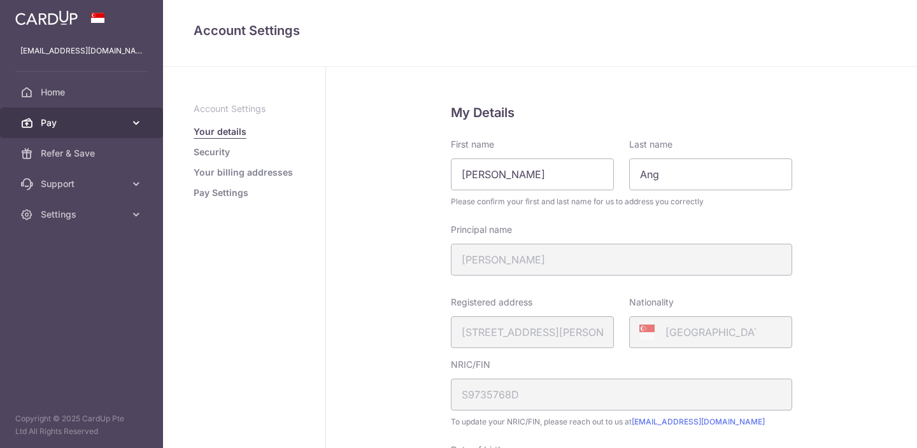
click at [87, 110] on link "Pay" at bounding box center [81, 123] width 163 height 31
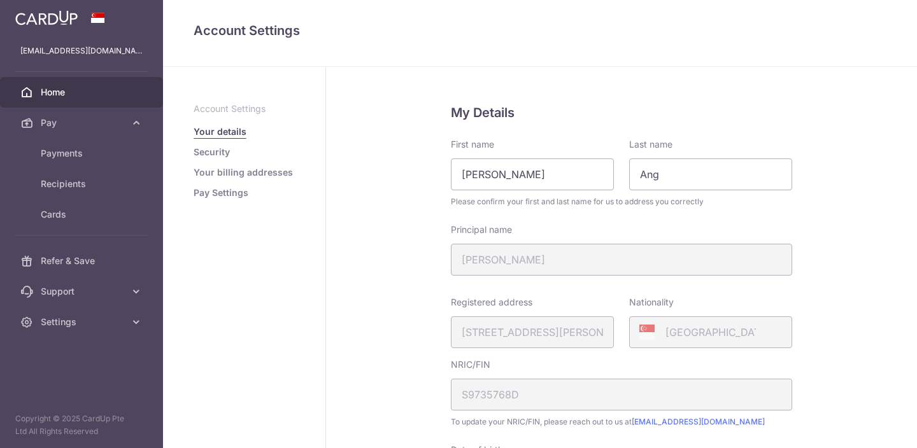
click at [85, 92] on span "Home" at bounding box center [83, 92] width 84 height 13
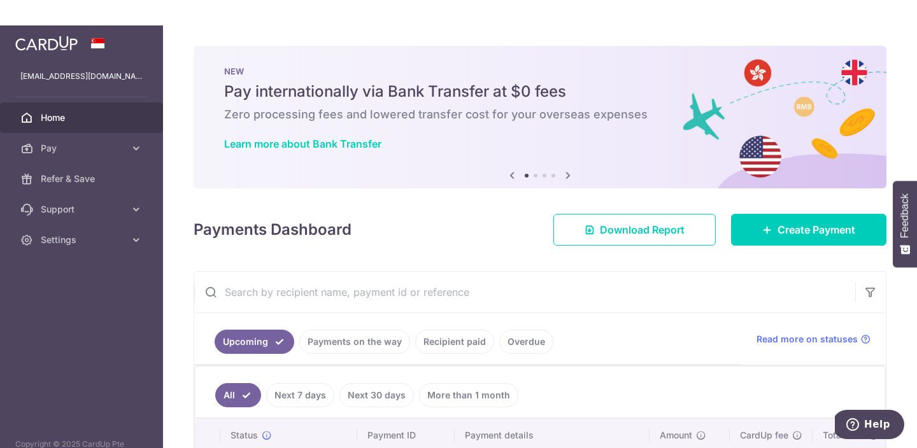
click at [562, 180] on icon at bounding box center [568, 176] width 15 height 16
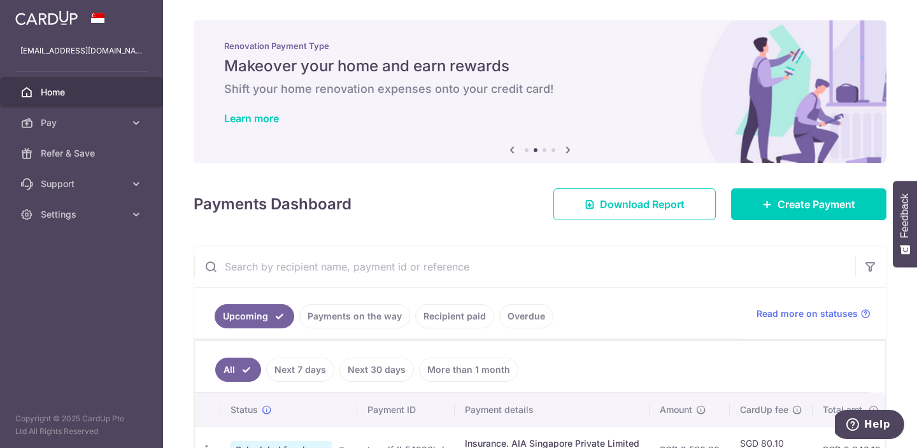
click at [87, 213] on span "Settings" at bounding box center [83, 214] width 84 height 13
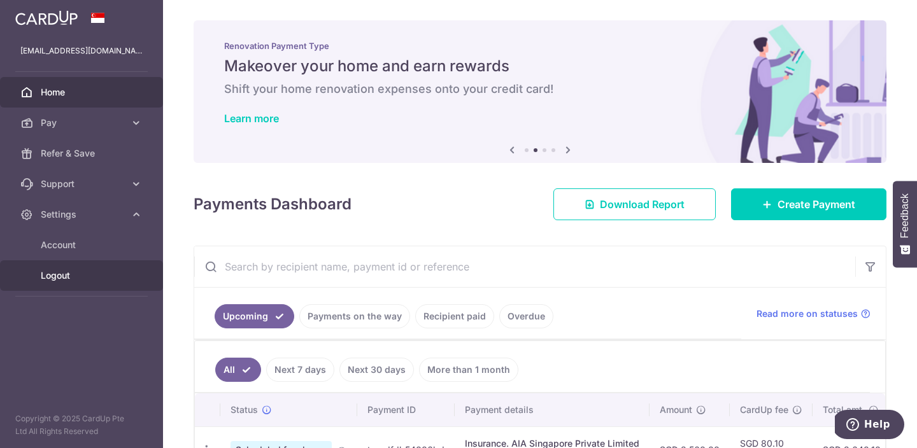
click at [71, 273] on span "Logout" at bounding box center [83, 275] width 84 height 13
